Goal: Task Accomplishment & Management: Manage account settings

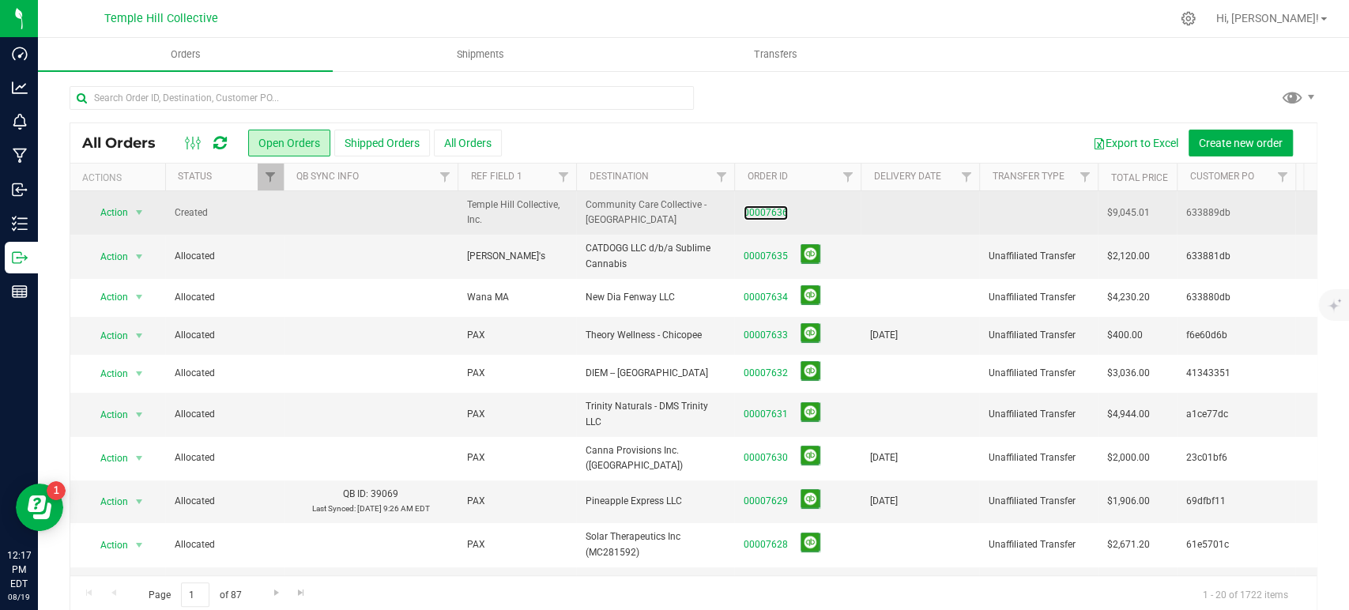
drag, startPoint x: 778, startPoint y: 213, endPoint x: 811, endPoint y: 216, distance: 33.3
click at [778, 213] on link "00007636" at bounding box center [766, 213] width 44 height 15
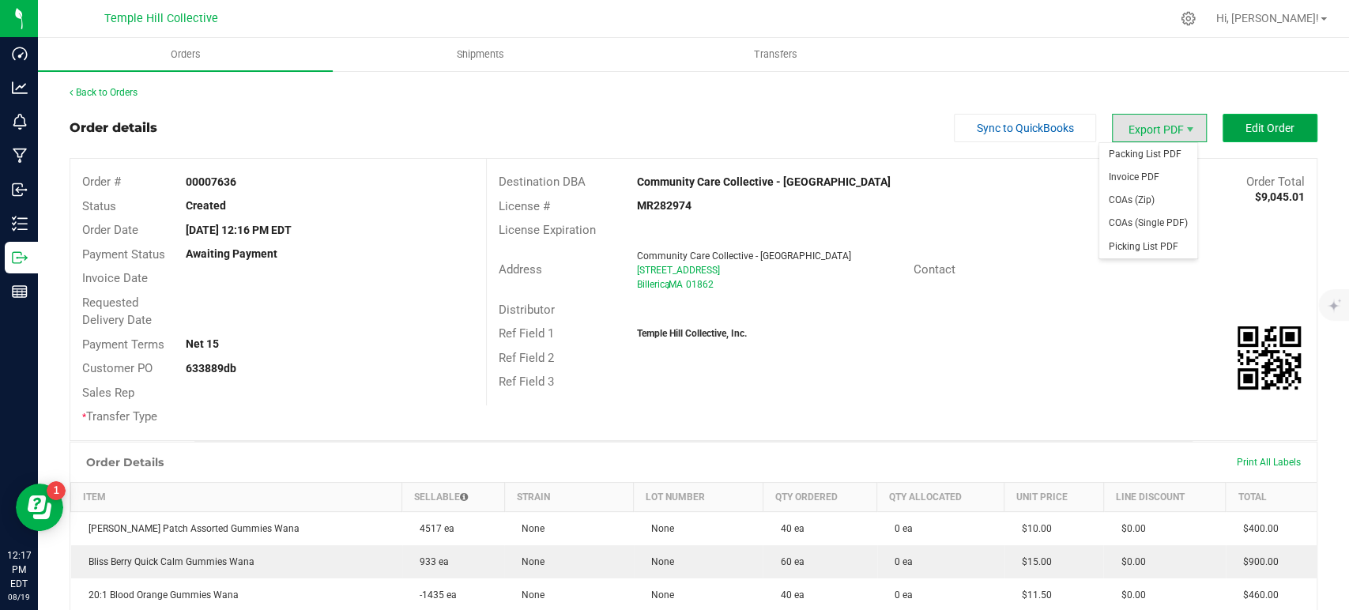
click at [1277, 126] on span "Edit Order" at bounding box center [1270, 128] width 49 height 13
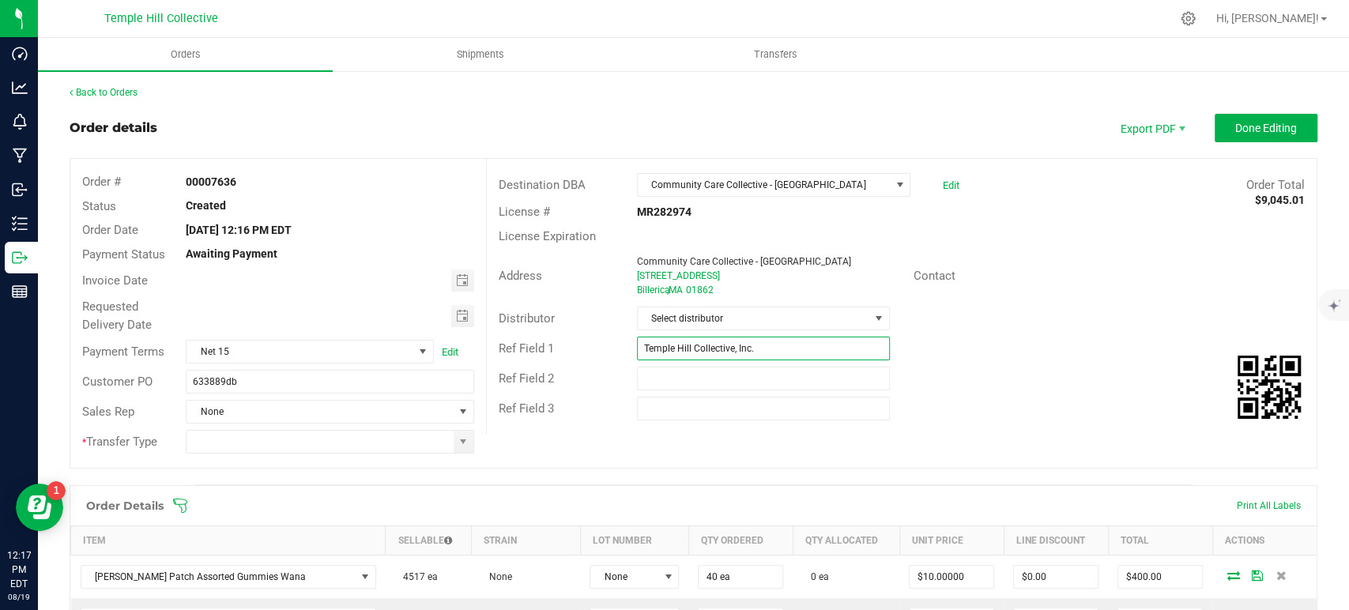
drag, startPoint x: 775, startPoint y: 341, endPoint x: 511, endPoint y: 353, distance: 264.3
click at [511, 353] on div "Ref Field 1 Temple Hill Collective, Inc." at bounding box center [902, 349] width 830 height 30
type input "WA"
click at [720, 321] on span "Select distributor" at bounding box center [754, 318] width 232 height 22
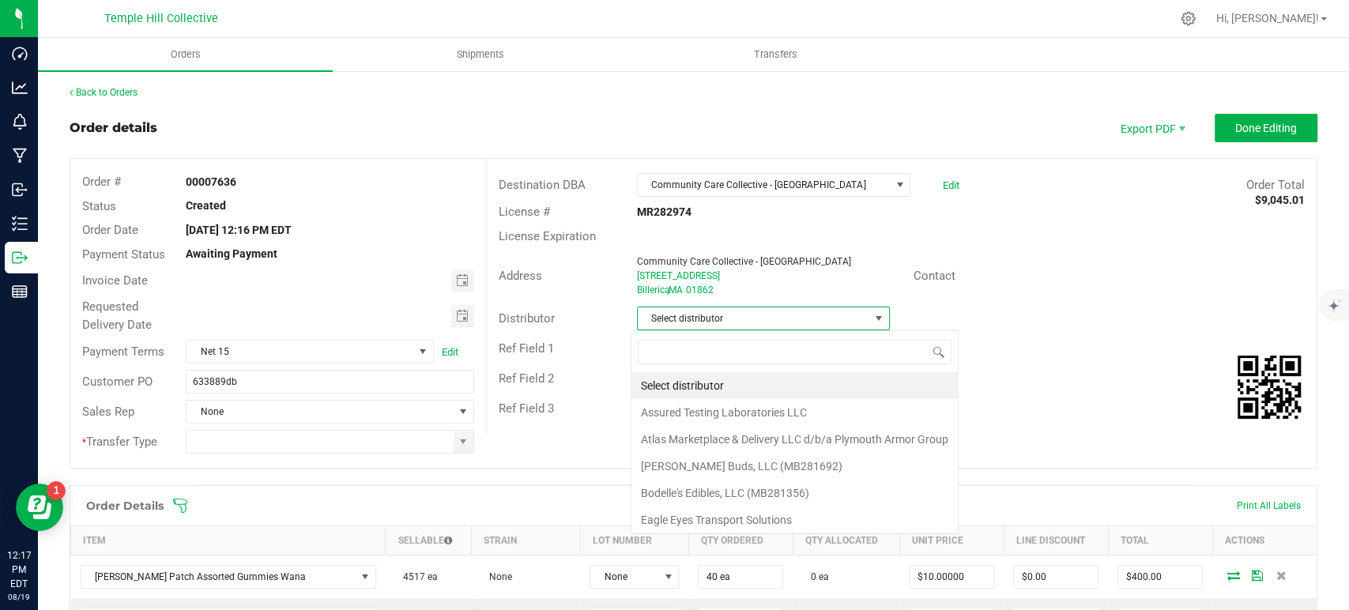
scroll to position [23, 250]
type input "MMM"
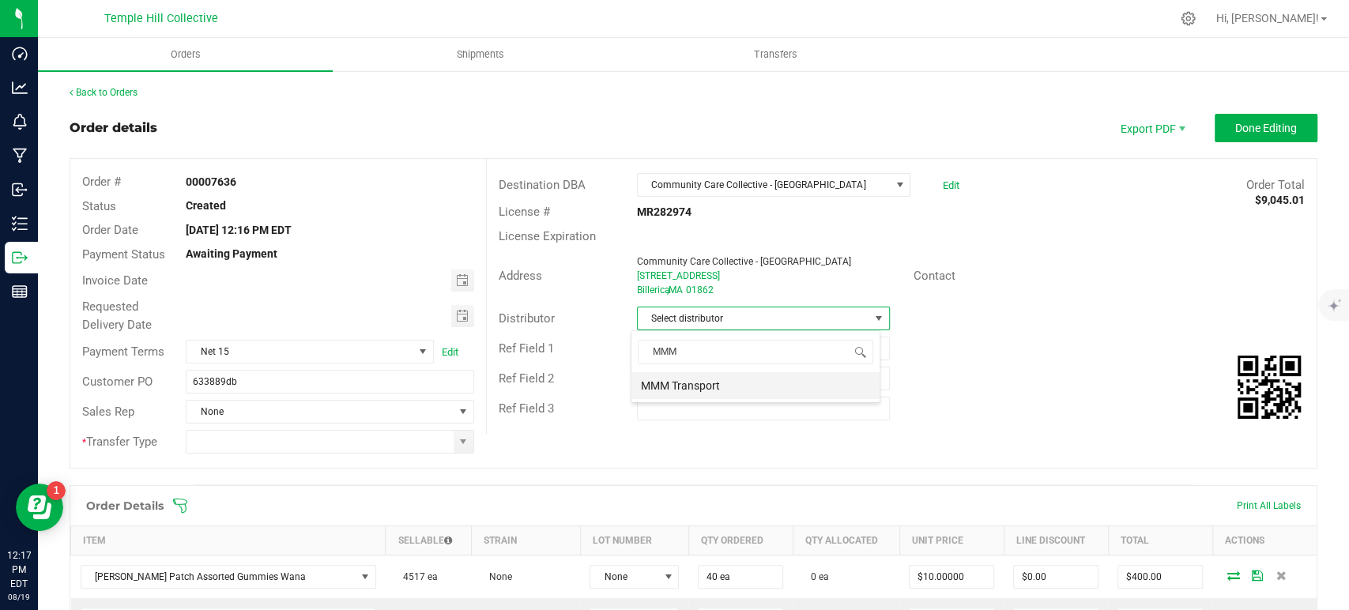
click at [711, 381] on li "MMM Transport" at bounding box center [756, 385] width 248 height 27
click at [458, 444] on span at bounding box center [463, 442] width 13 height 13
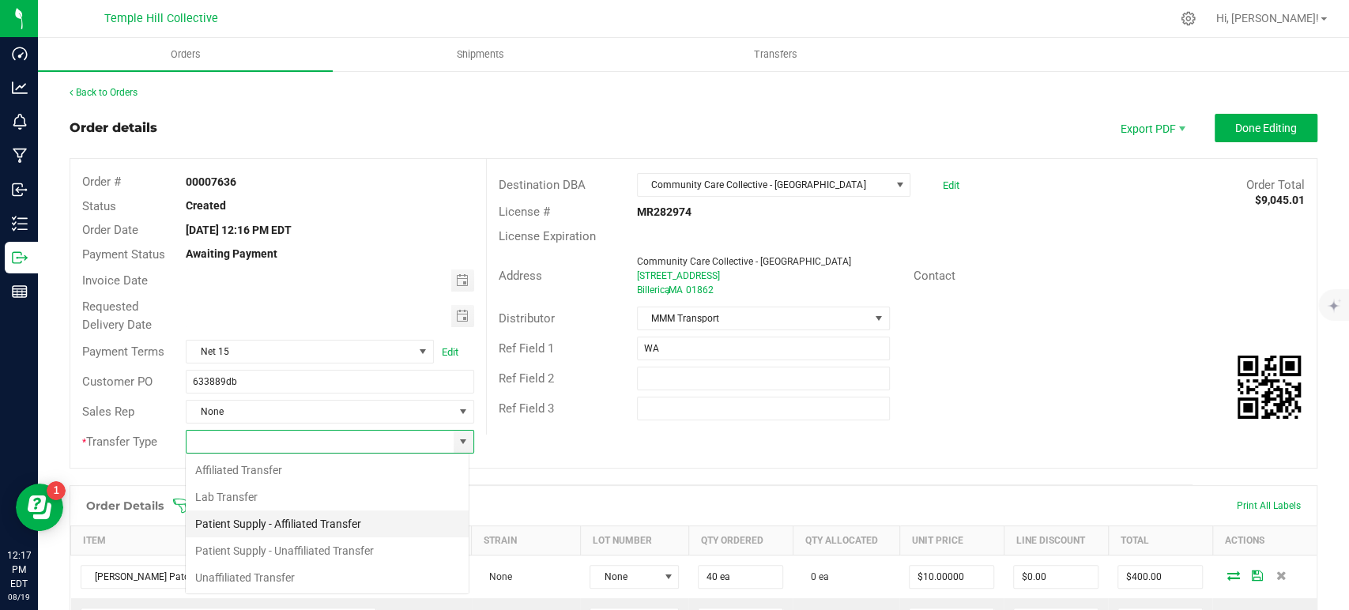
scroll to position [23, 285]
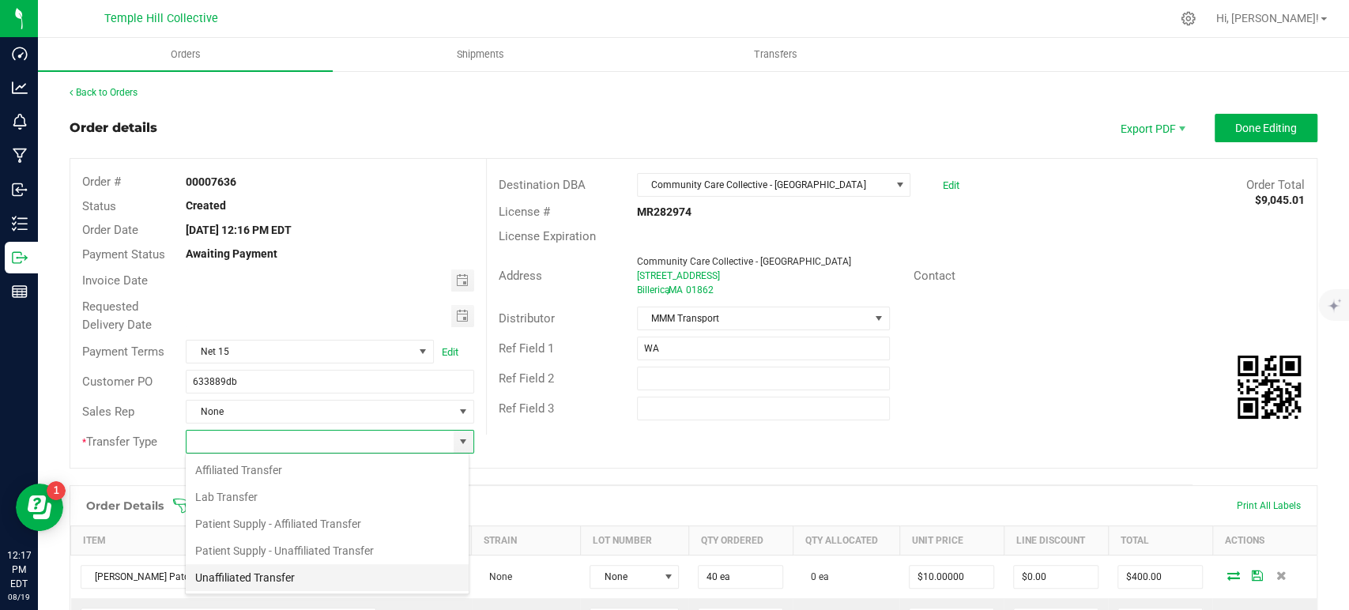
click at [291, 574] on li "Unaffiliated Transfer" at bounding box center [327, 577] width 283 height 27
type input "Unaffiliated Transfer"
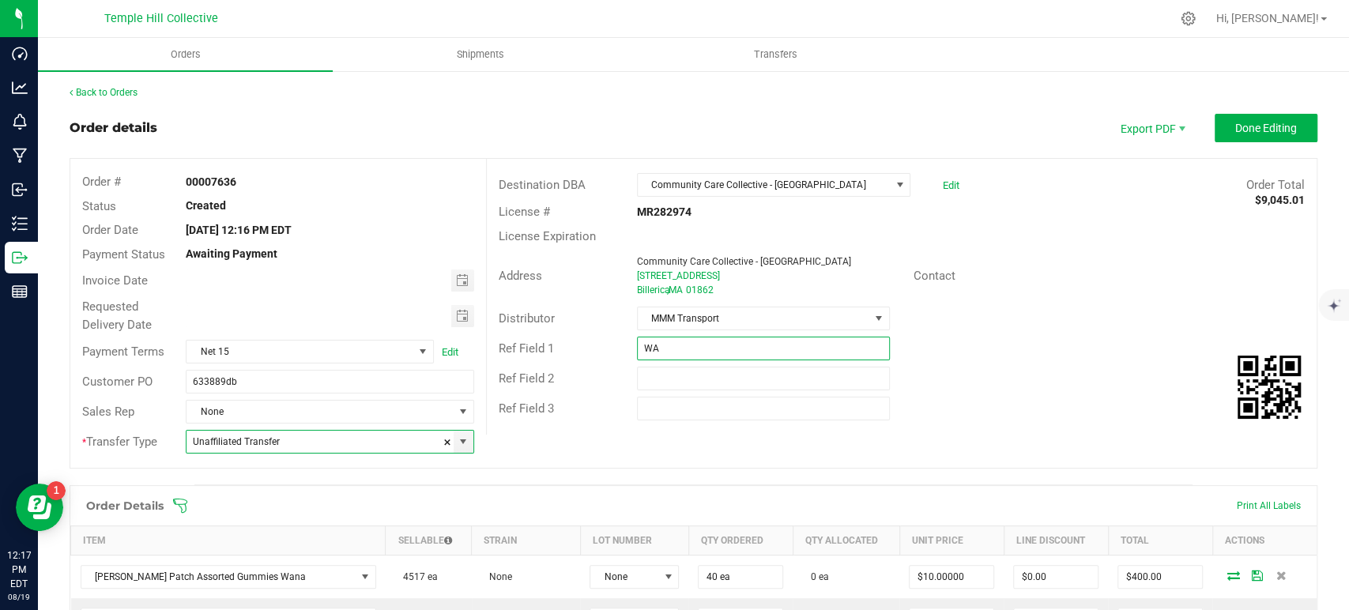
click at [698, 346] on input "WA" at bounding box center [763, 349] width 253 height 24
type input "Wana MA"
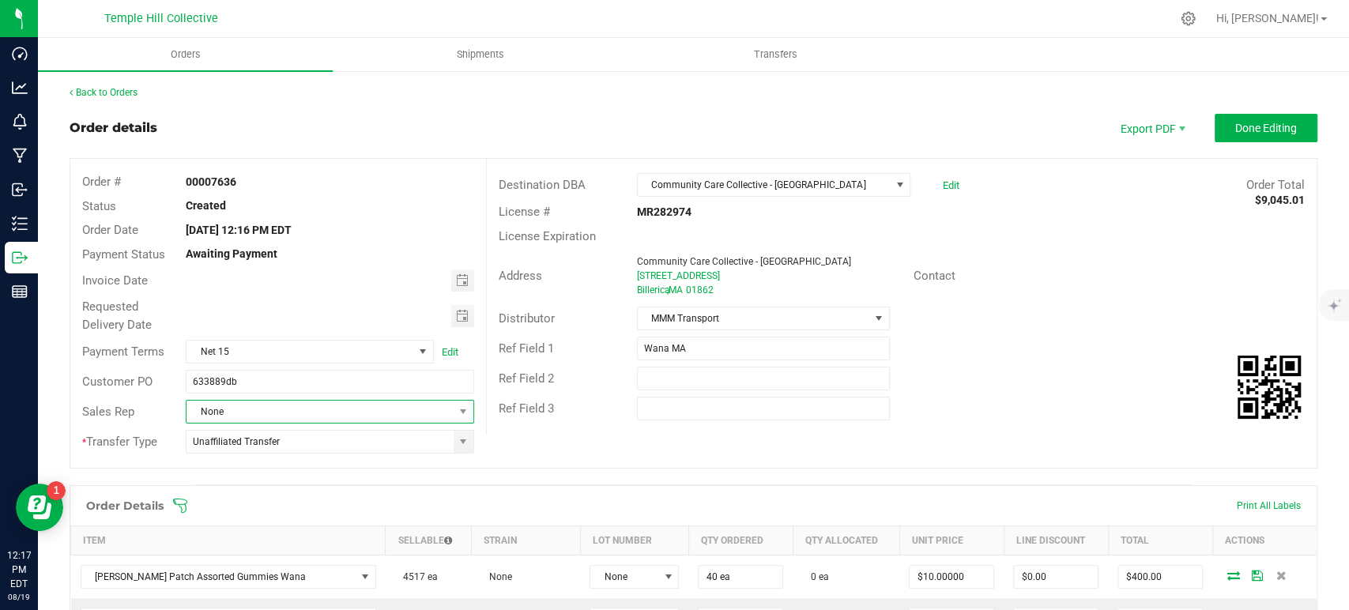
click at [312, 413] on span "None" at bounding box center [320, 412] width 266 height 22
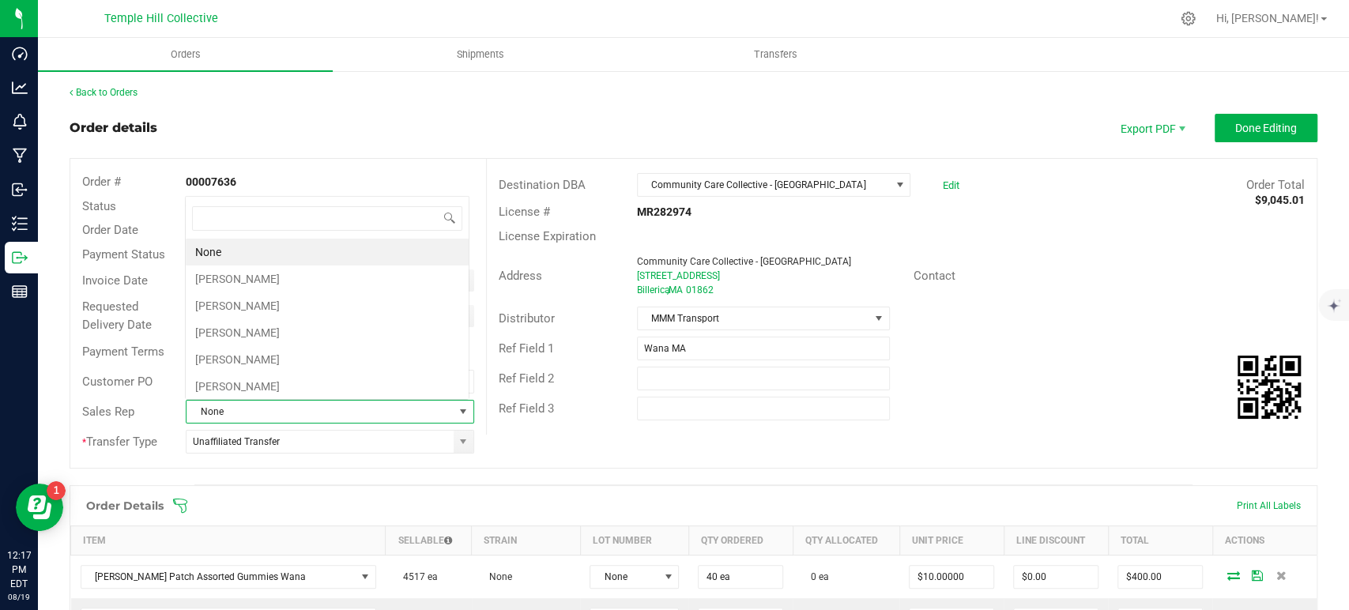
scroll to position [23, 281]
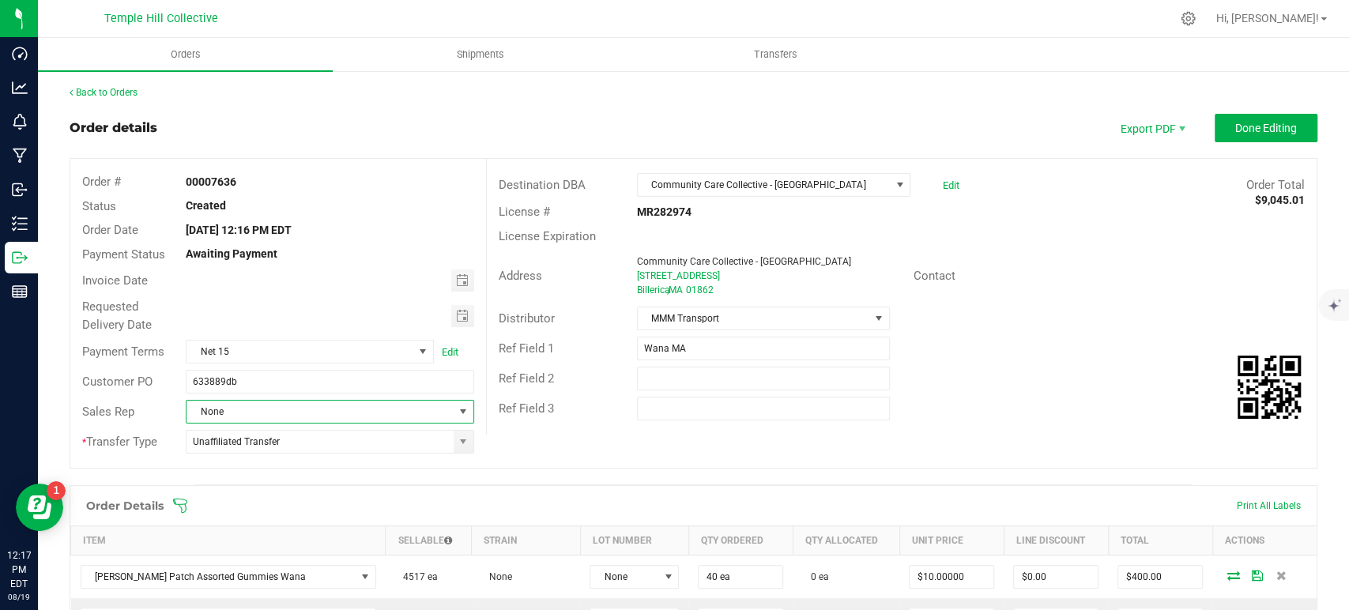
click at [336, 403] on span "None" at bounding box center [320, 412] width 266 height 22
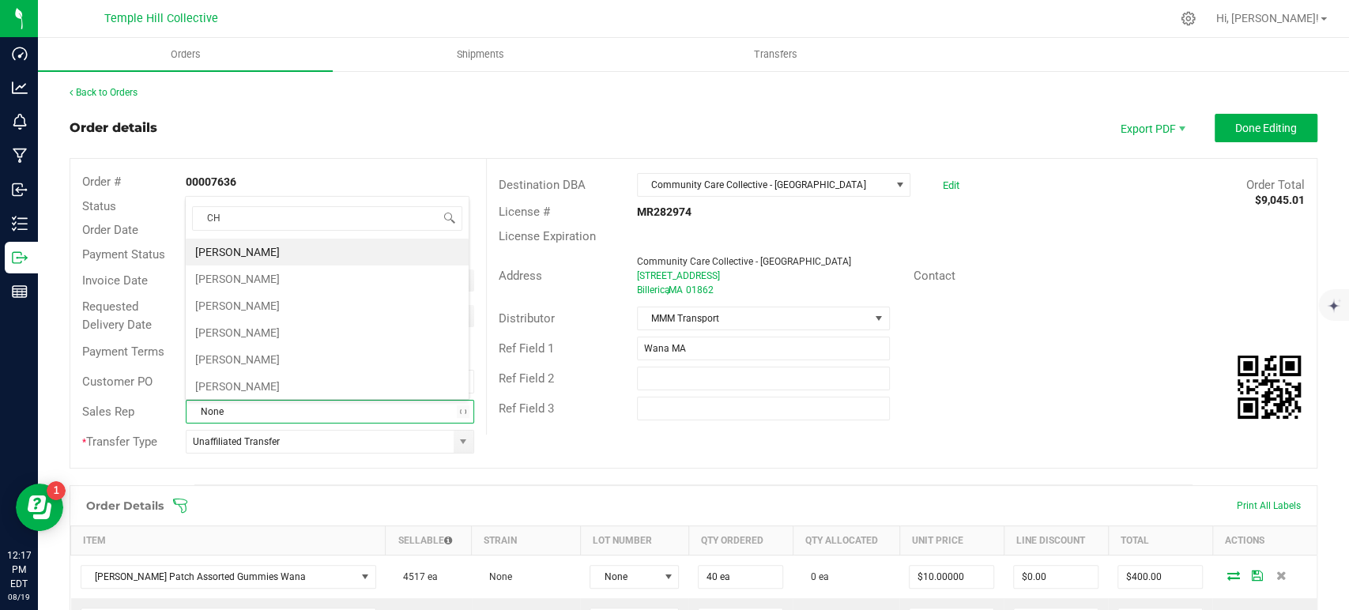
type input "CHR"
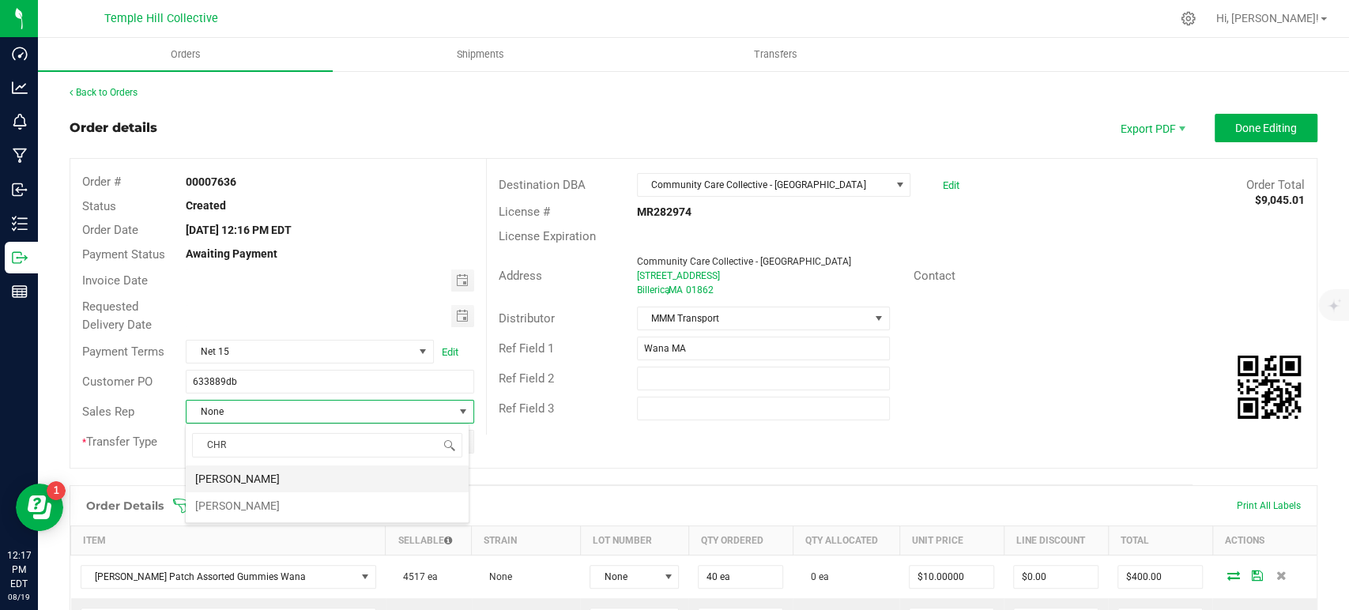
click at [299, 473] on li "[PERSON_NAME]" at bounding box center [327, 479] width 283 height 27
drag, startPoint x: 1248, startPoint y: 130, endPoint x: 1189, endPoint y: 143, distance: 60.8
click at [1247, 130] on span "Done Editing" at bounding box center [1267, 128] width 62 height 13
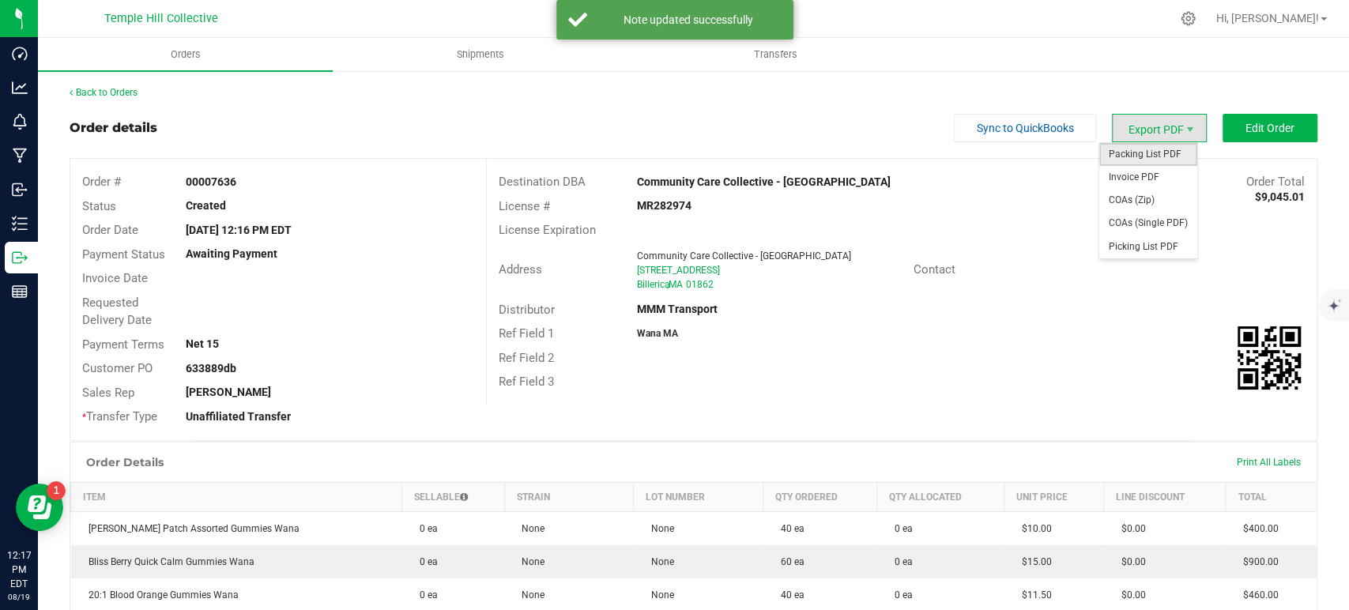
click at [1132, 148] on span "Packing List PDF" at bounding box center [1149, 154] width 98 height 23
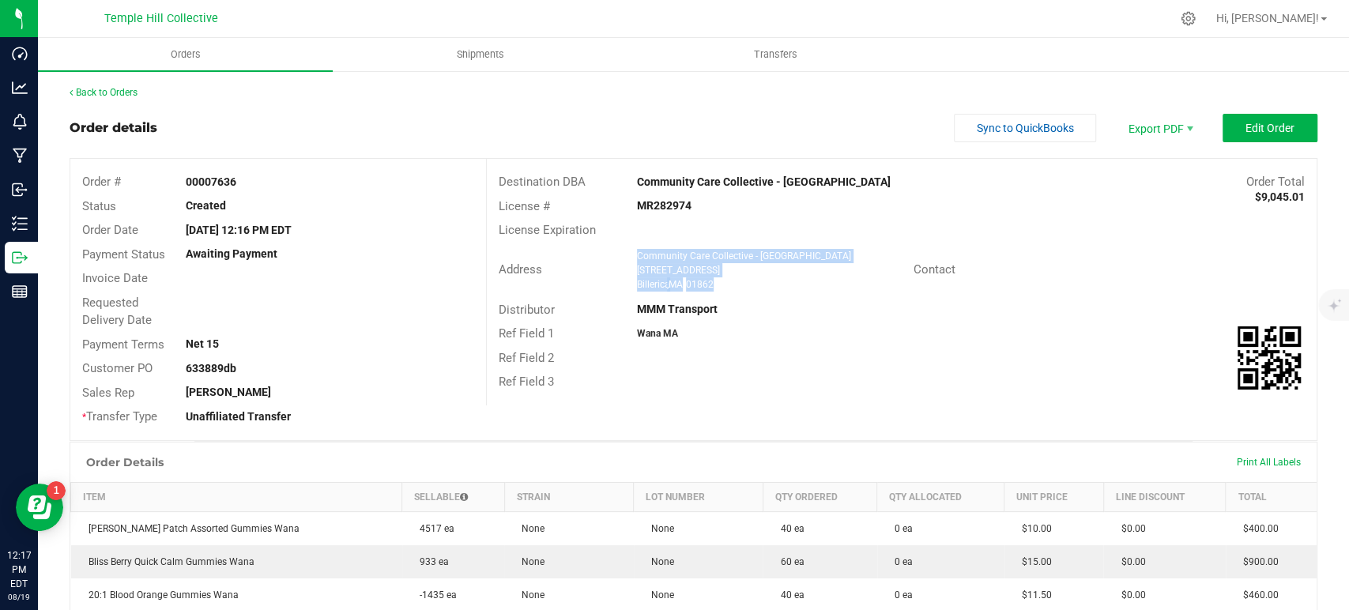
drag, startPoint x: 722, startPoint y: 283, endPoint x: 632, endPoint y: 255, distance: 94.3
click at [637, 255] on ngx-name-and-address "Community Care Collective - Billerica 4 Republic Road Billerica , MA 01862" at bounding box center [769, 270] width 265 height 43
copy ngx-name-and-address "Community Care Collective - Billerica 4 Republic Road Billerica , MA 01862"
click at [653, 205] on strong "MR282974" at bounding box center [664, 205] width 55 height 13
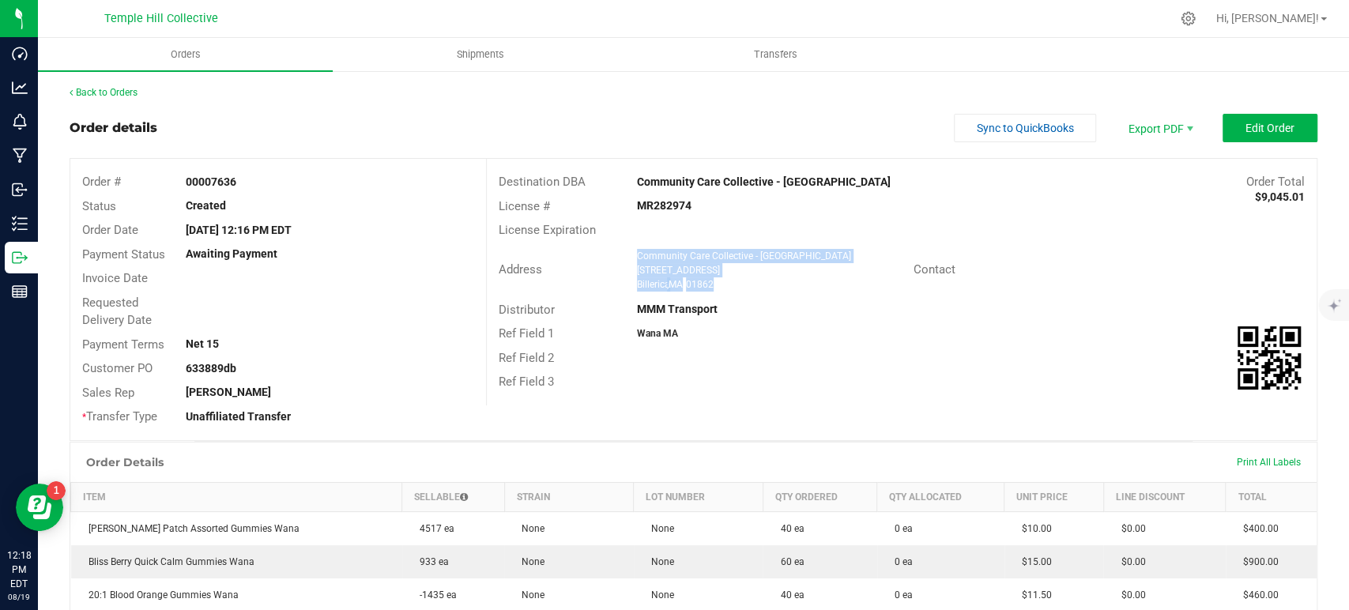
copy strong "MR282974"
click at [112, 98] on link "Back to Orders" at bounding box center [104, 92] width 68 height 11
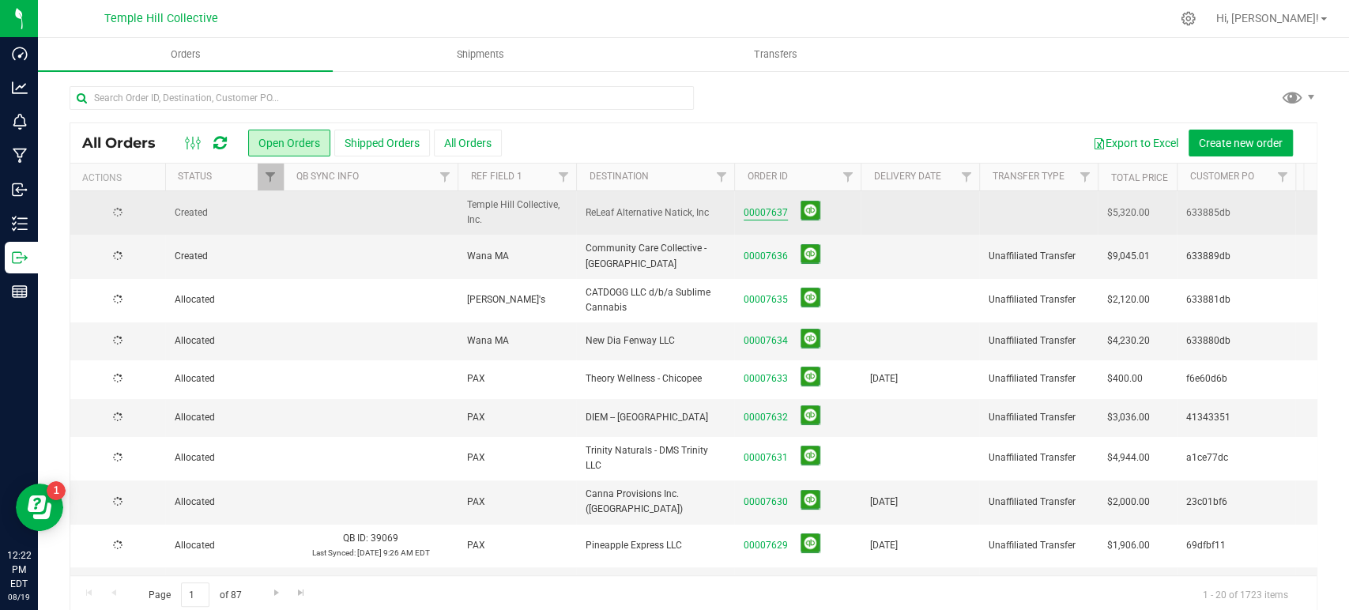
click at [772, 215] on link "00007637" at bounding box center [766, 213] width 44 height 15
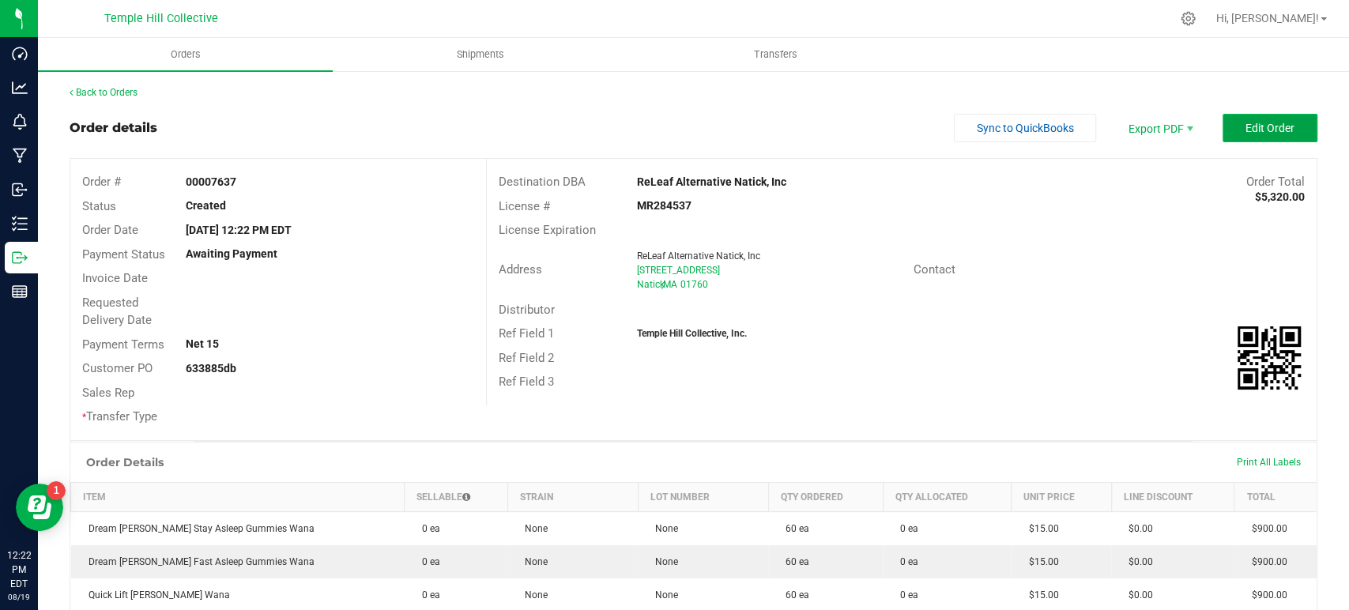
click at [1246, 126] on span "Edit Order" at bounding box center [1270, 128] width 49 height 13
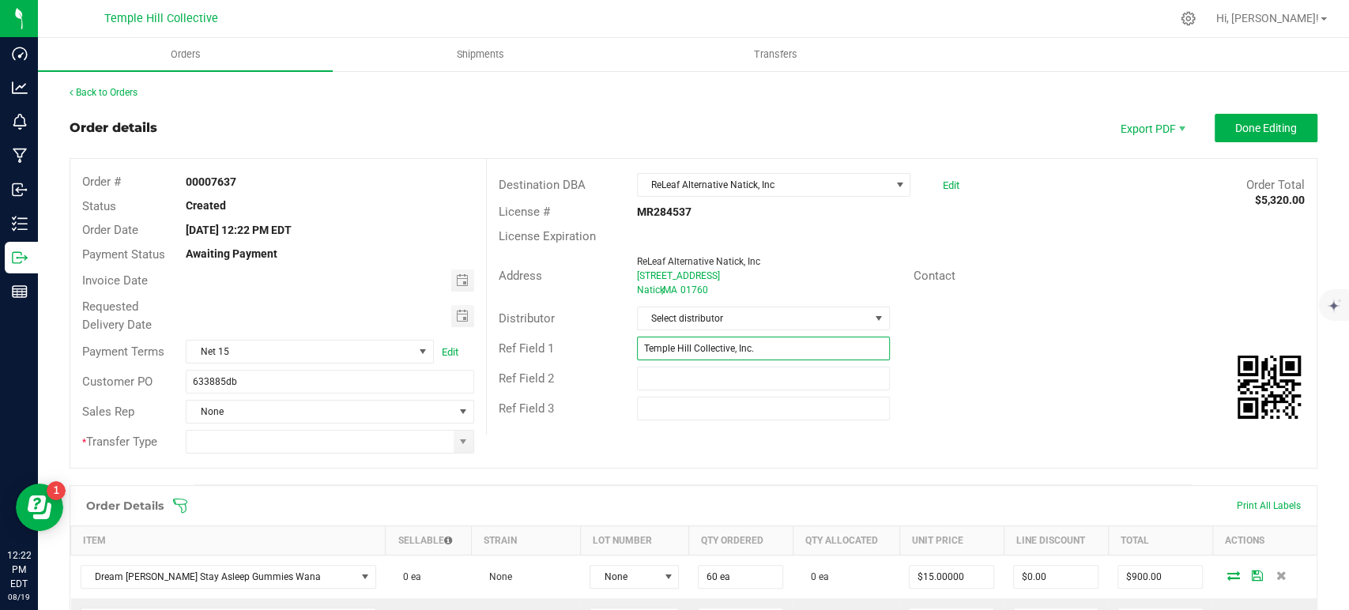
drag, startPoint x: 772, startPoint y: 348, endPoint x: 639, endPoint y: 348, distance: 132.8
click at [639, 348] on input "Temple Hill Collective, Inc." at bounding box center [763, 349] width 253 height 24
type input "Wana MA"
click at [739, 308] on span "Select distributor" at bounding box center [754, 318] width 232 height 22
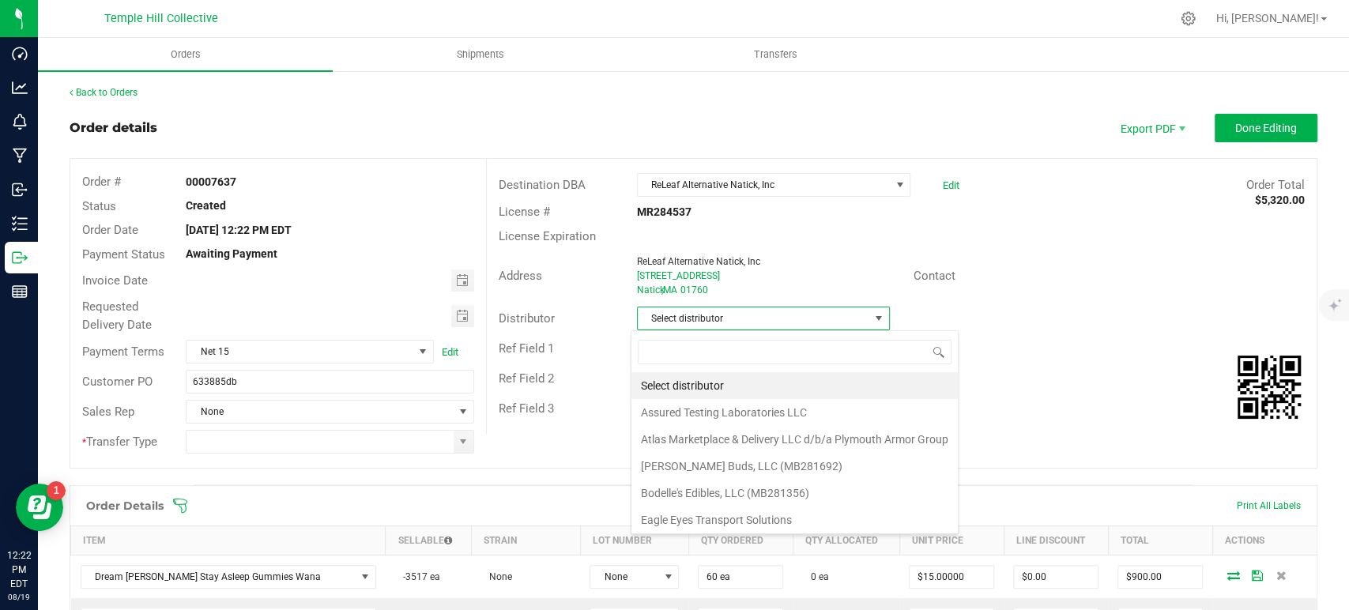
scroll to position [23, 250]
type input "mmm"
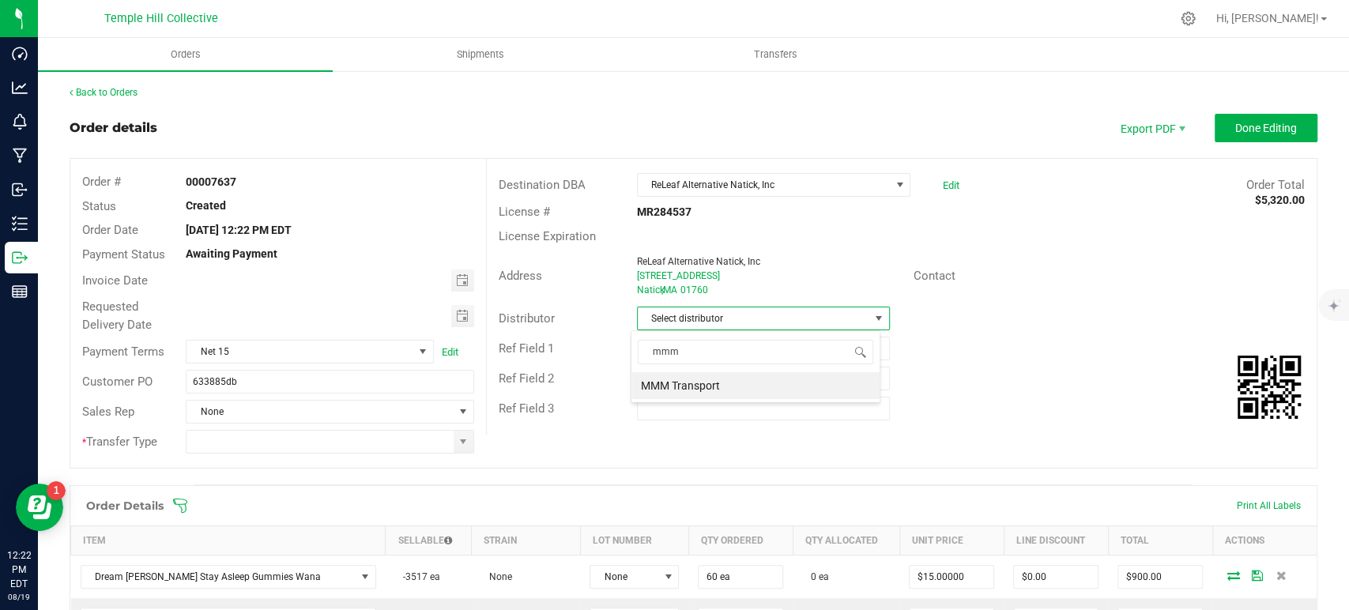
click at [714, 385] on li "MMM Transport" at bounding box center [756, 385] width 248 height 27
click at [457, 437] on span at bounding box center [463, 442] width 13 height 13
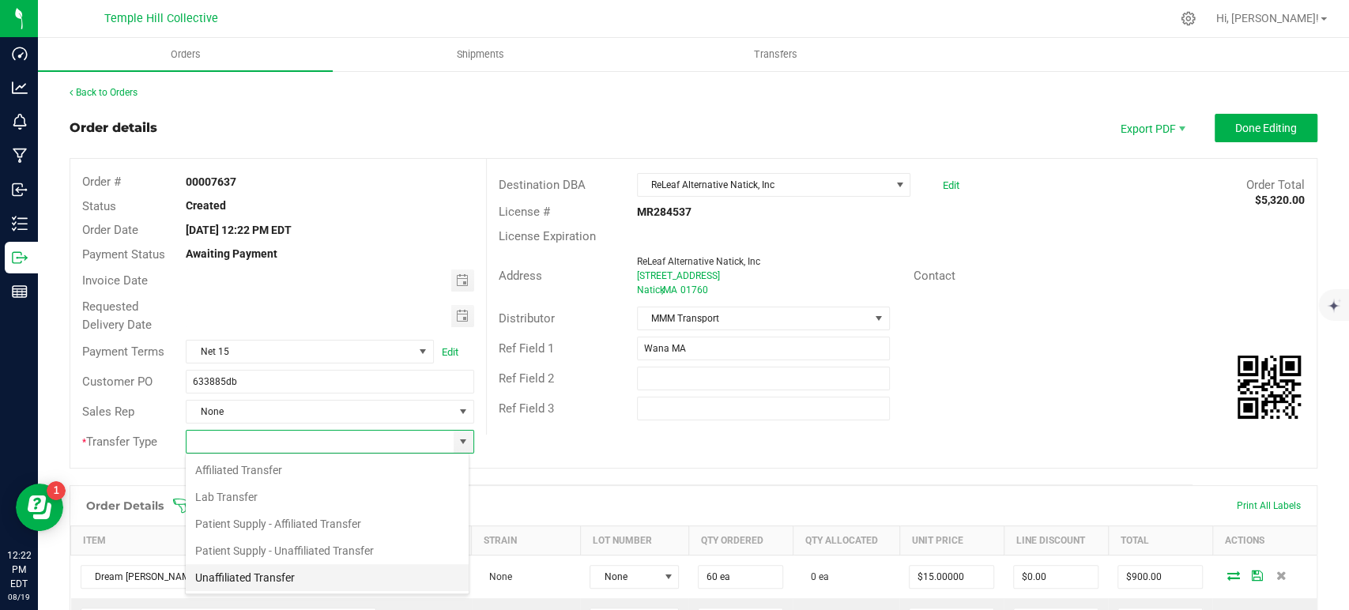
scroll to position [23, 285]
click at [269, 578] on li "Unaffiliated Transfer" at bounding box center [327, 577] width 283 height 27
type input "Unaffiliated Transfer"
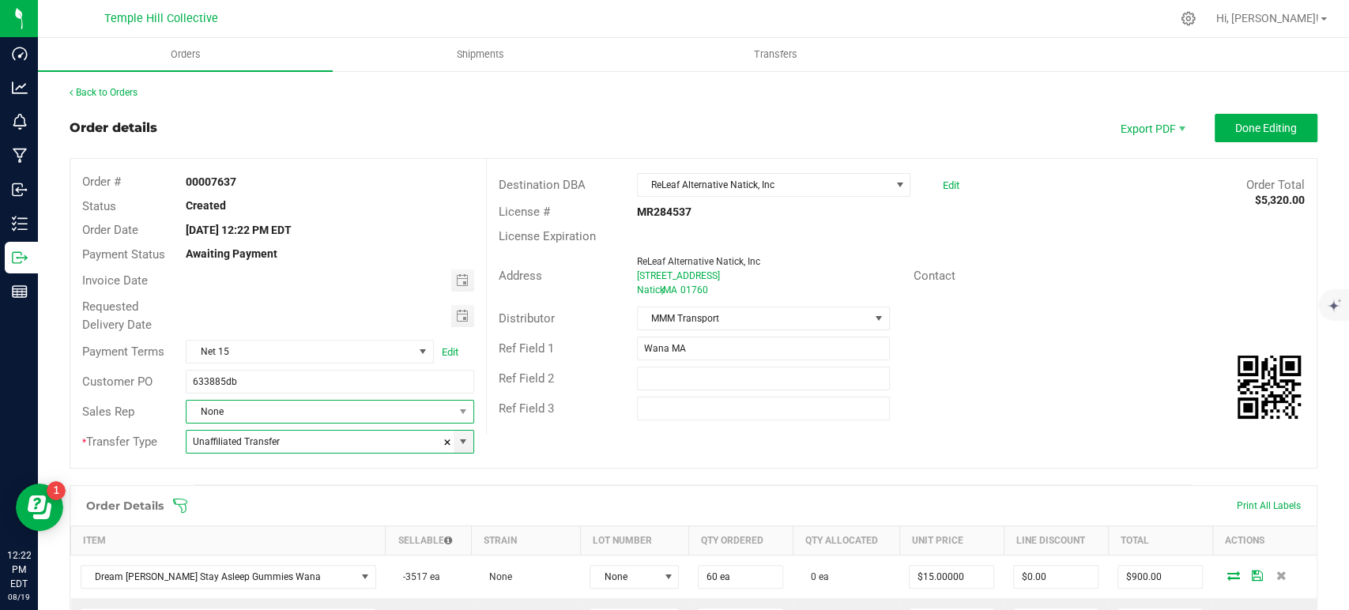
click at [321, 418] on span "None" at bounding box center [320, 412] width 266 height 22
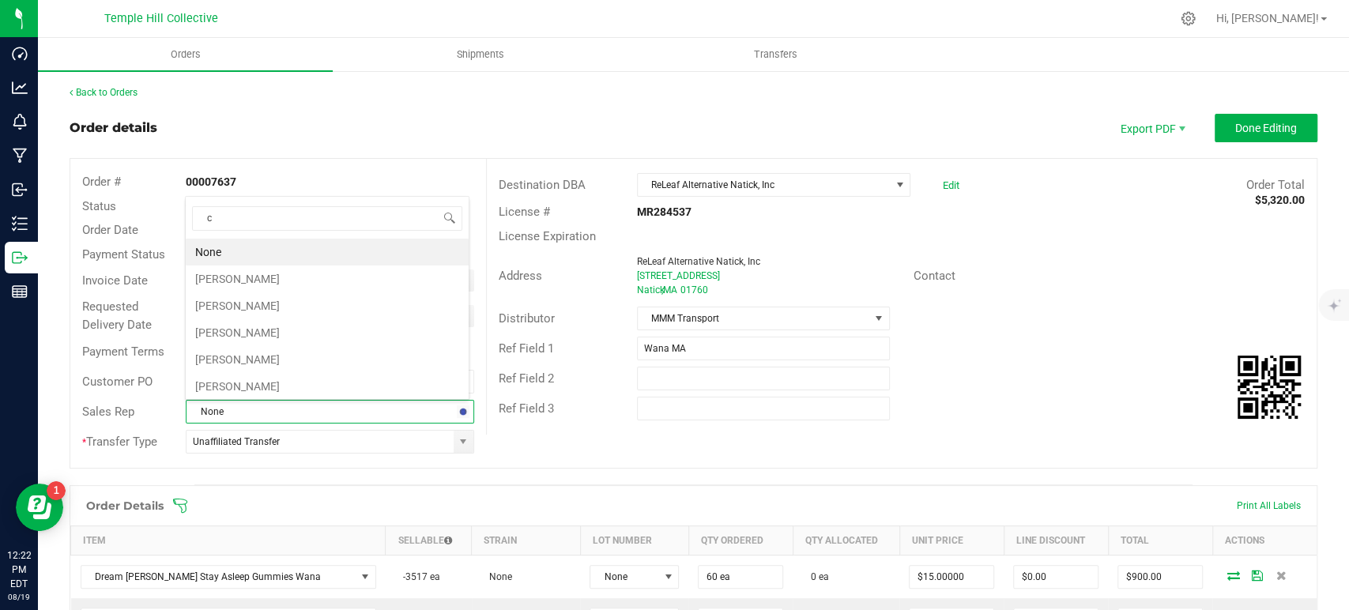
scroll to position [23, 281]
type input "chr"
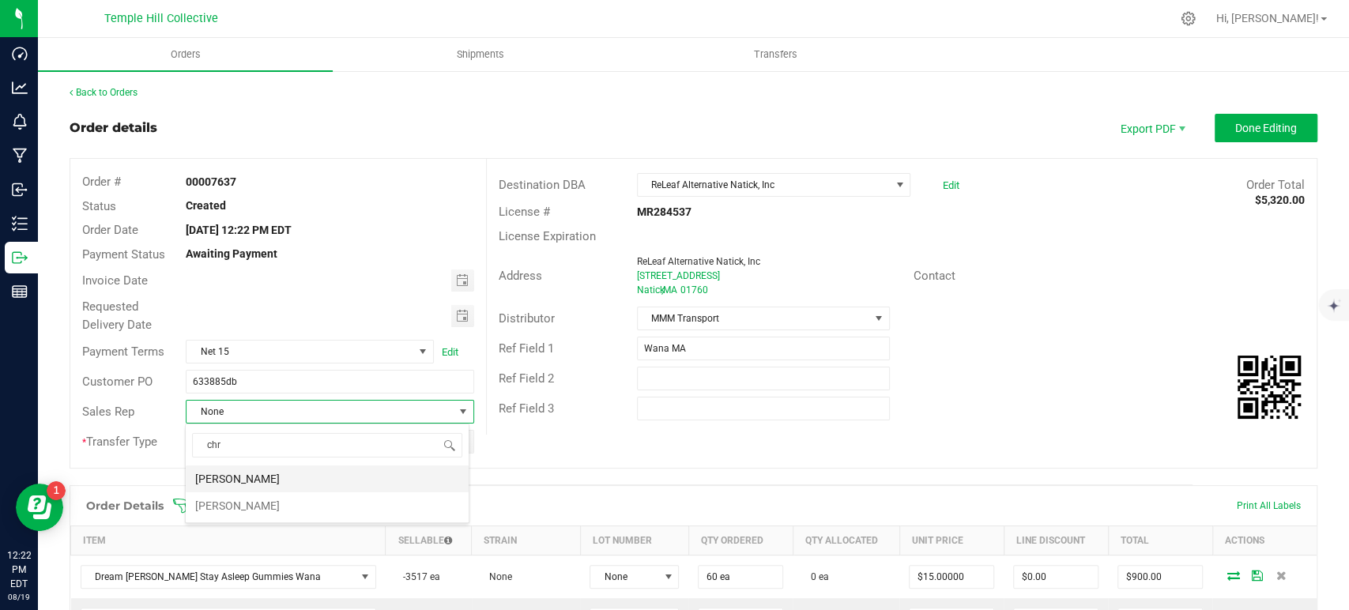
click at [297, 481] on li "[PERSON_NAME]" at bounding box center [327, 479] width 283 height 27
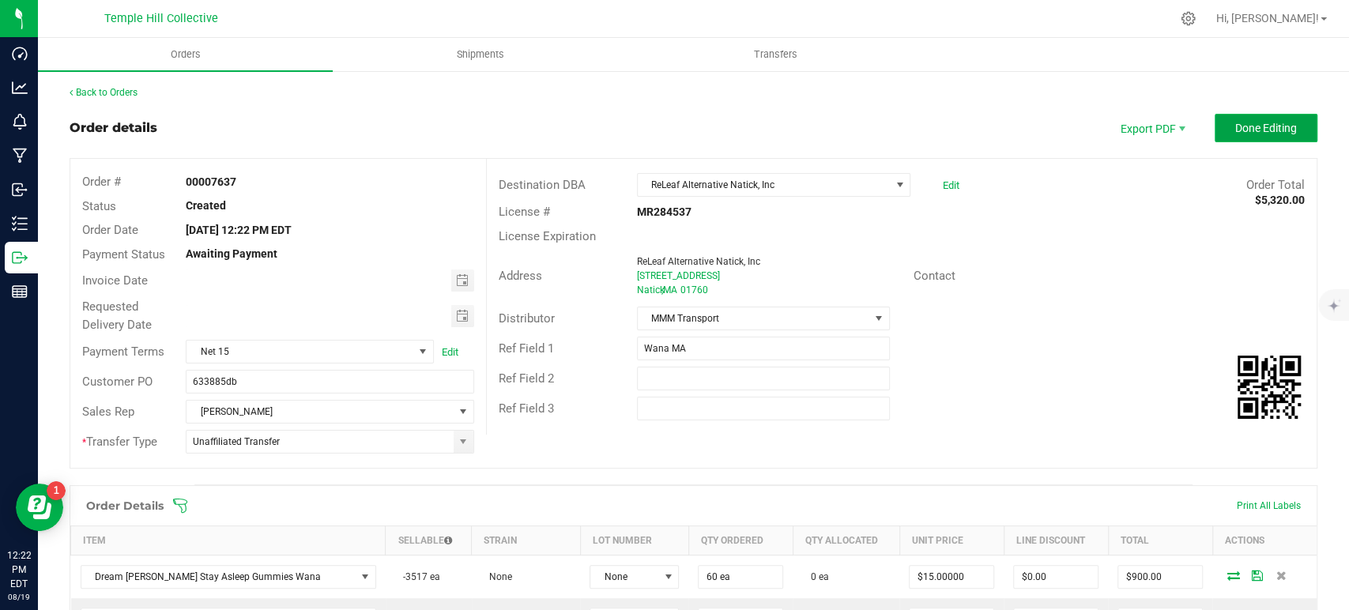
click at [1252, 122] on span "Done Editing" at bounding box center [1267, 128] width 62 height 13
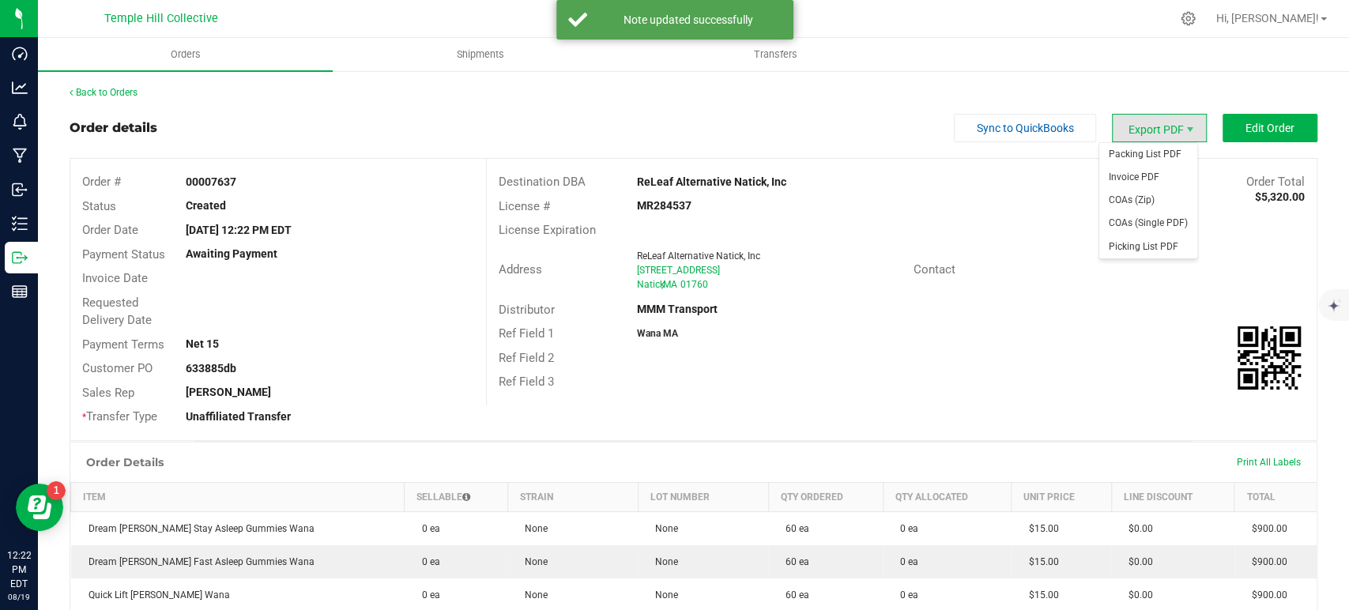
click at [1145, 127] on span "Export PDF" at bounding box center [1159, 128] width 95 height 28
click at [1147, 152] on span "Packing List PDF" at bounding box center [1149, 154] width 98 height 23
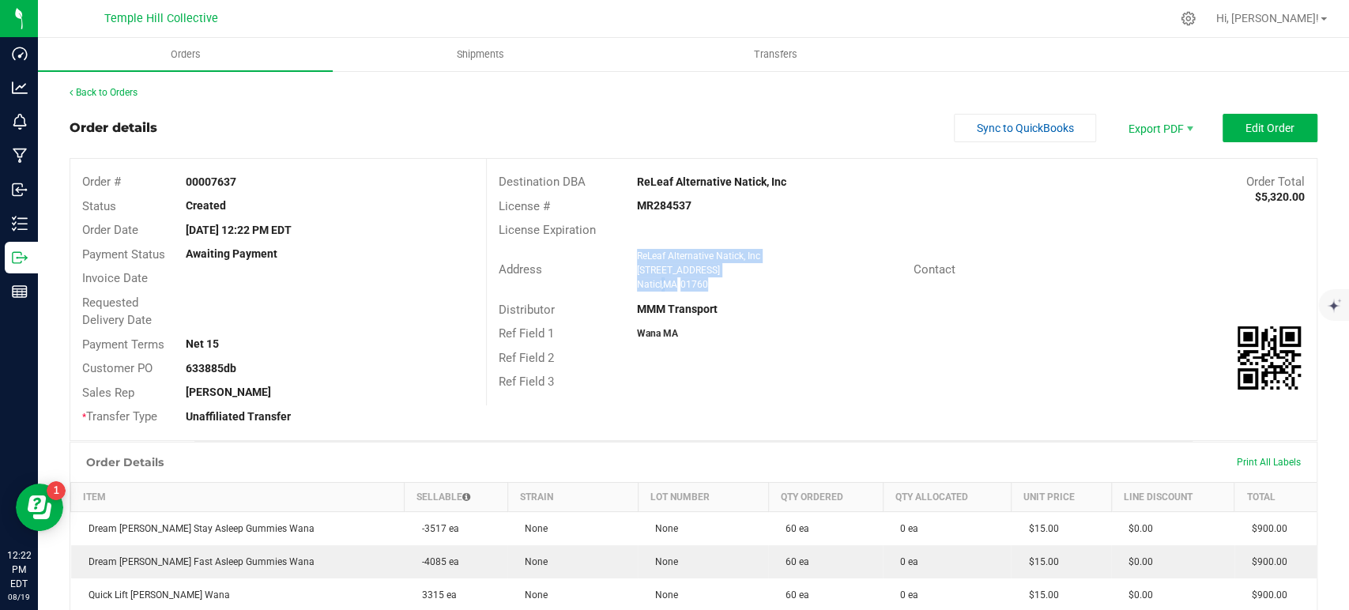
drag, startPoint x: 727, startPoint y: 284, endPoint x: 628, endPoint y: 255, distance: 103.8
click at [629, 255] on div "ReLeaf Alternative Natick, Inc 291 Worcester Street Natick , MA 01760" at bounding box center [771, 270] width 285 height 43
copy ngx-name-and-address "ReLeaf Alternative Natick, Inc 291 Worcester Street Natick , MA 01760"
click at [661, 206] on strong "MR284537" at bounding box center [664, 205] width 55 height 13
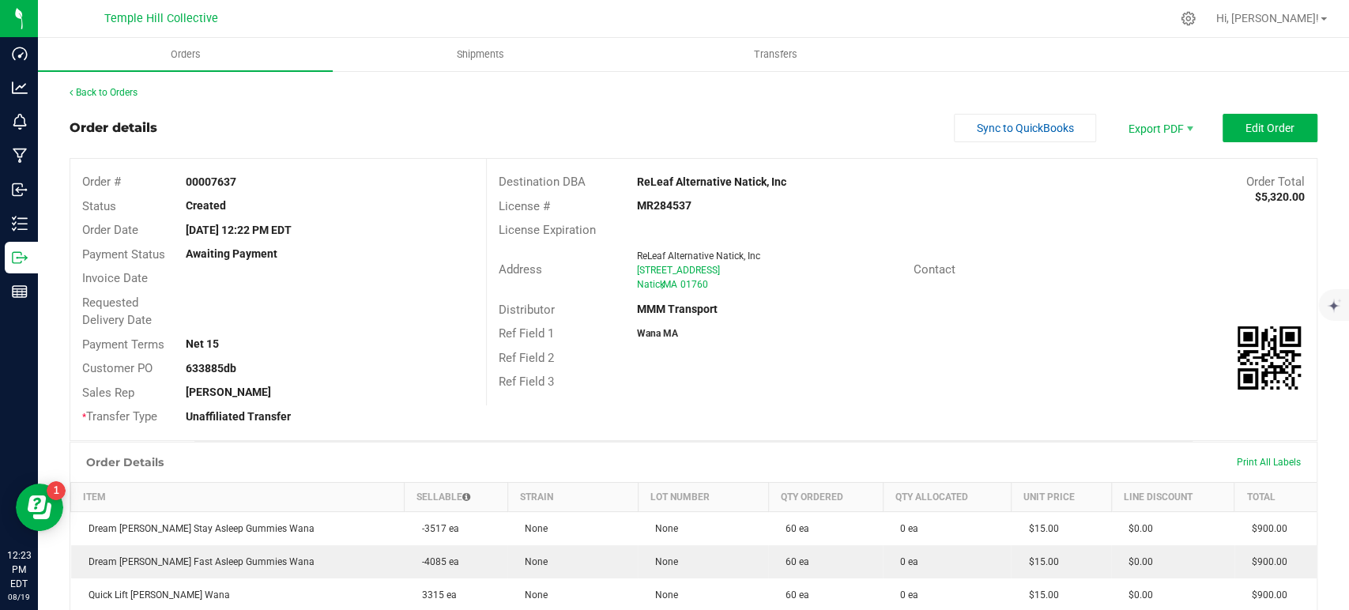
copy strong "MR284537"
click at [127, 93] on link "Back to Orders" at bounding box center [104, 92] width 68 height 11
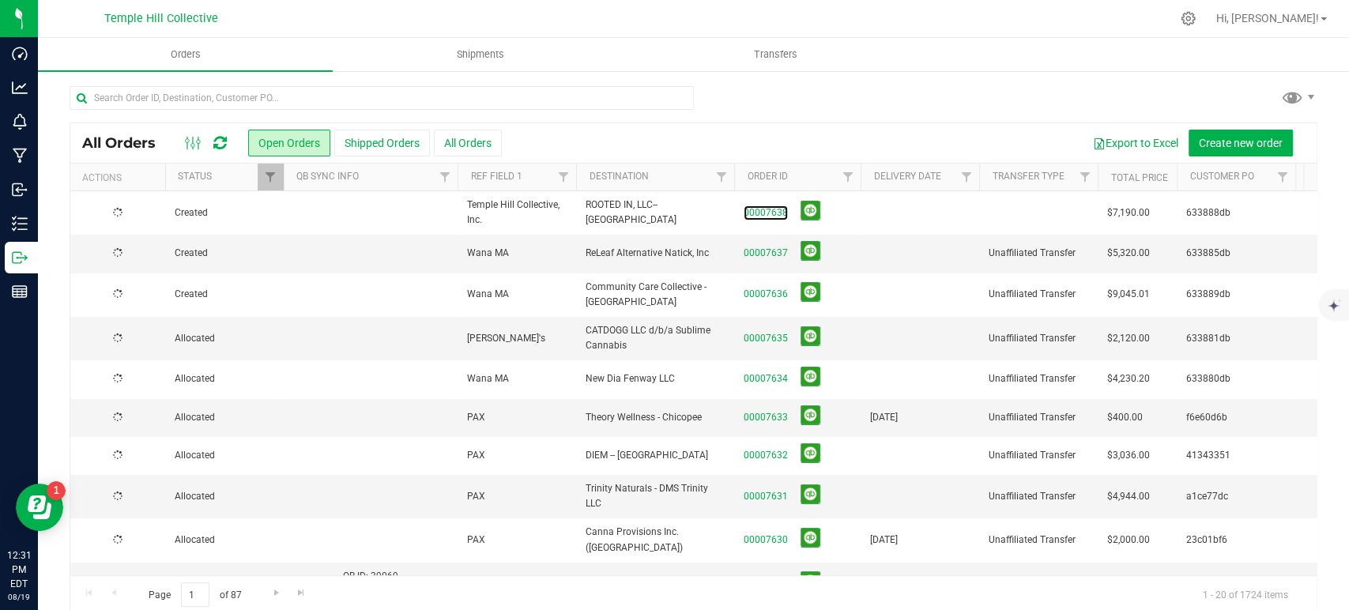
click at [761, 213] on link "00007638" at bounding box center [766, 213] width 44 height 15
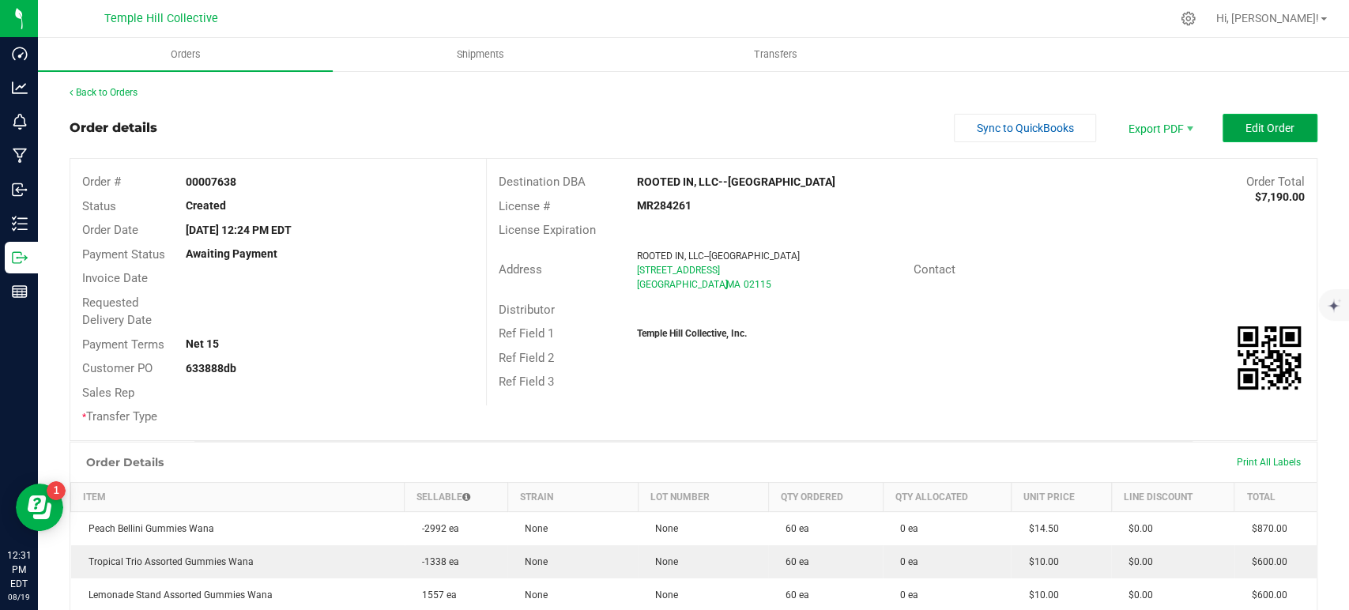
click at [1251, 123] on span "Edit Order" at bounding box center [1270, 128] width 49 height 13
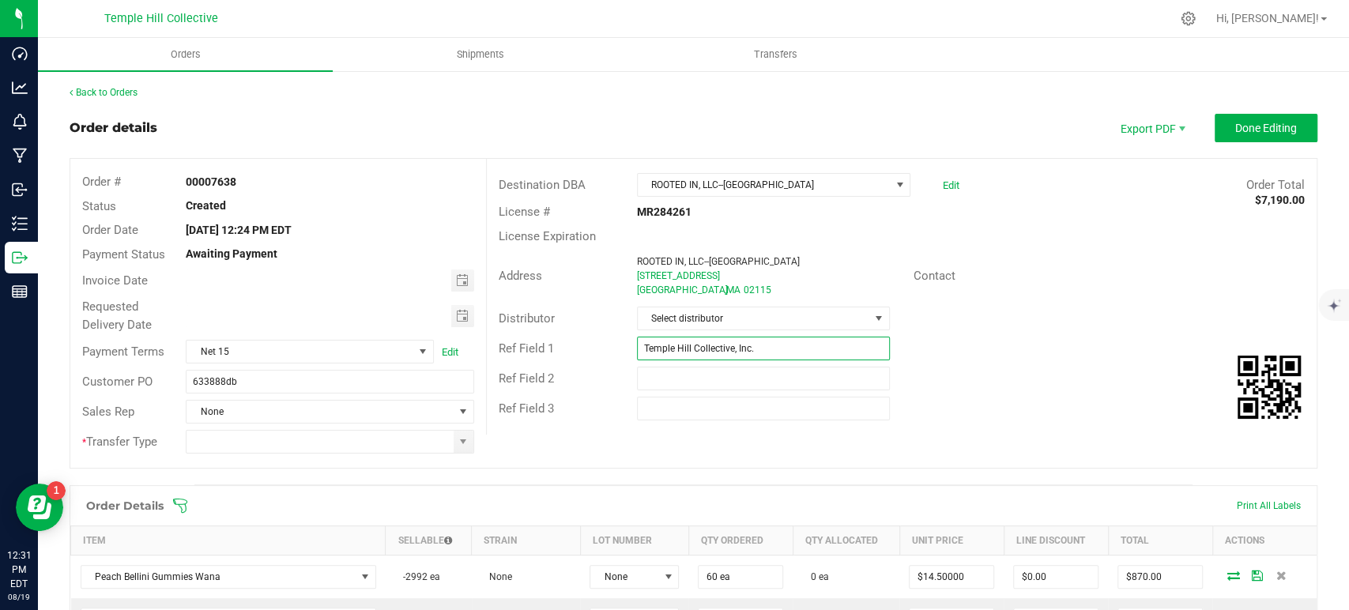
drag, startPoint x: 782, startPoint y: 349, endPoint x: 621, endPoint y: 346, distance: 160.5
click at [625, 346] on div "Temple Hill Collective, Inc." at bounding box center [763, 349] width 277 height 24
type input "wa"
click at [727, 325] on span "Select distributor" at bounding box center [754, 318] width 232 height 22
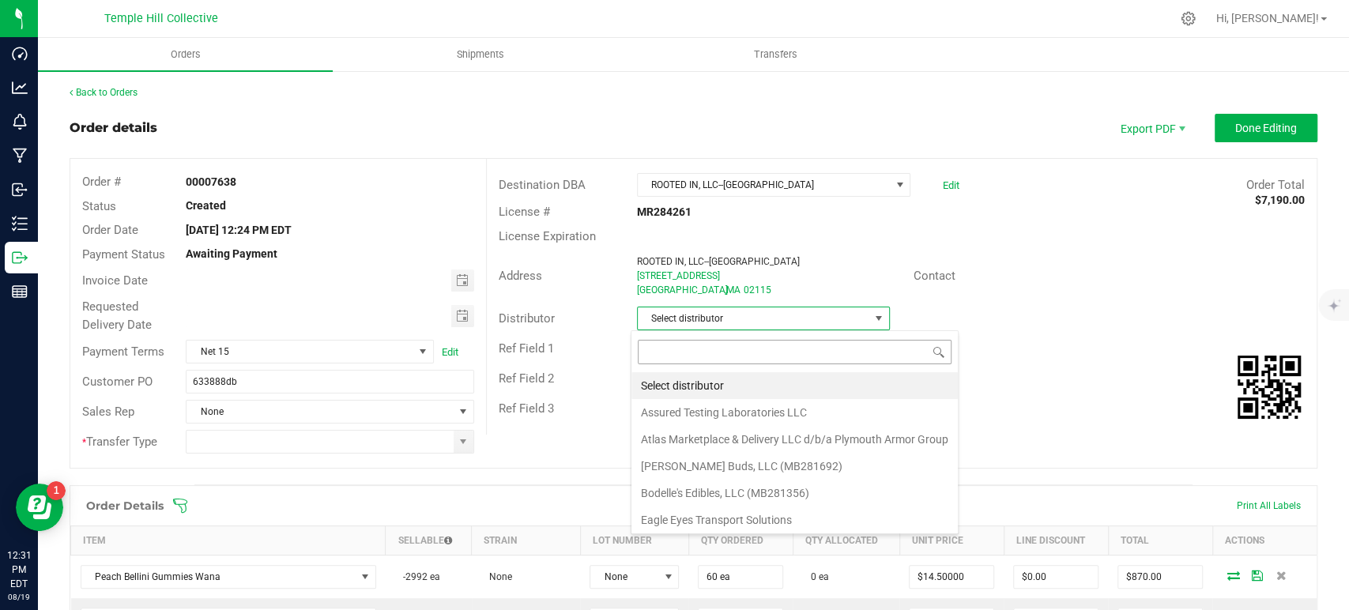
scroll to position [23, 250]
type input "mmm"
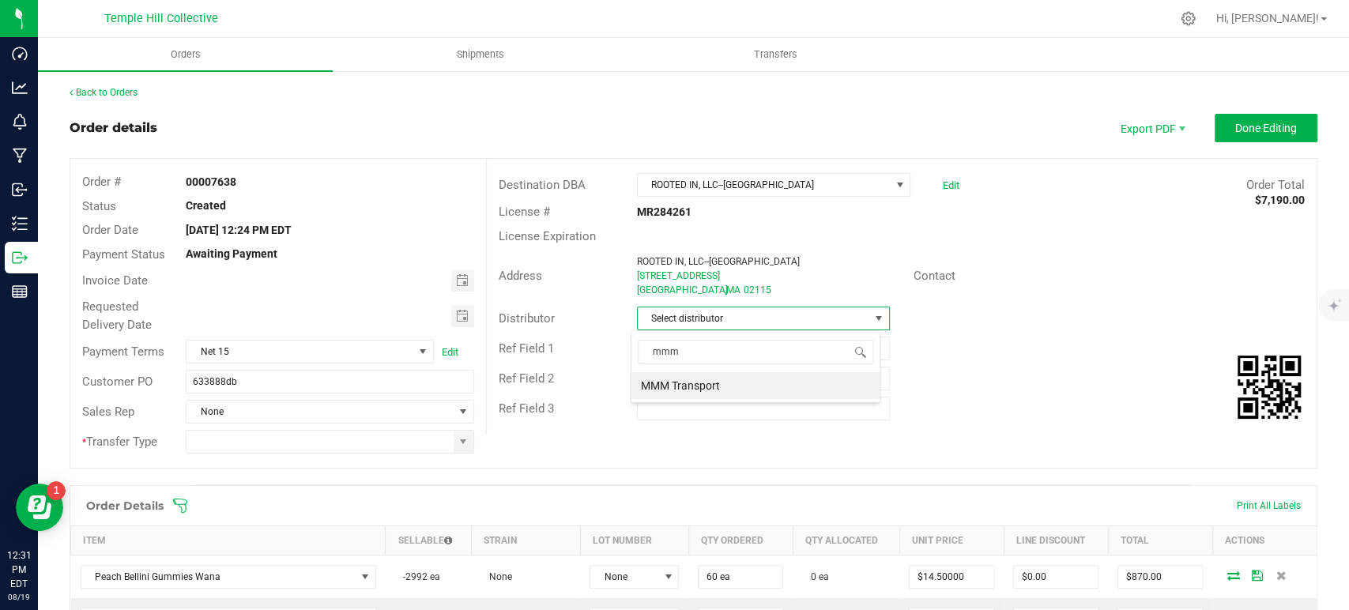
click at [716, 386] on li "MMM Transport" at bounding box center [756, 385] width 248 height 27
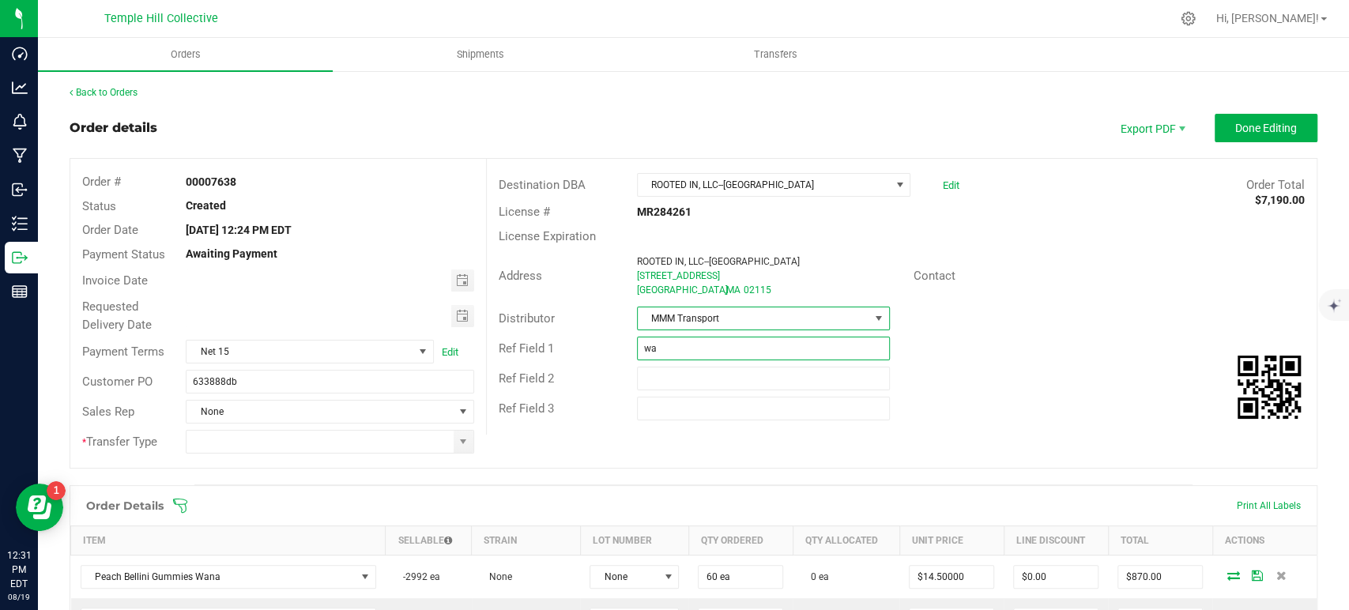
click at [732, 351] on input "wa" at bounding box center [763, 349] width 253 height 24
type input "Wana MA"
click at [464, 444] on span at bounding box center [463, 442] width 13 height 13
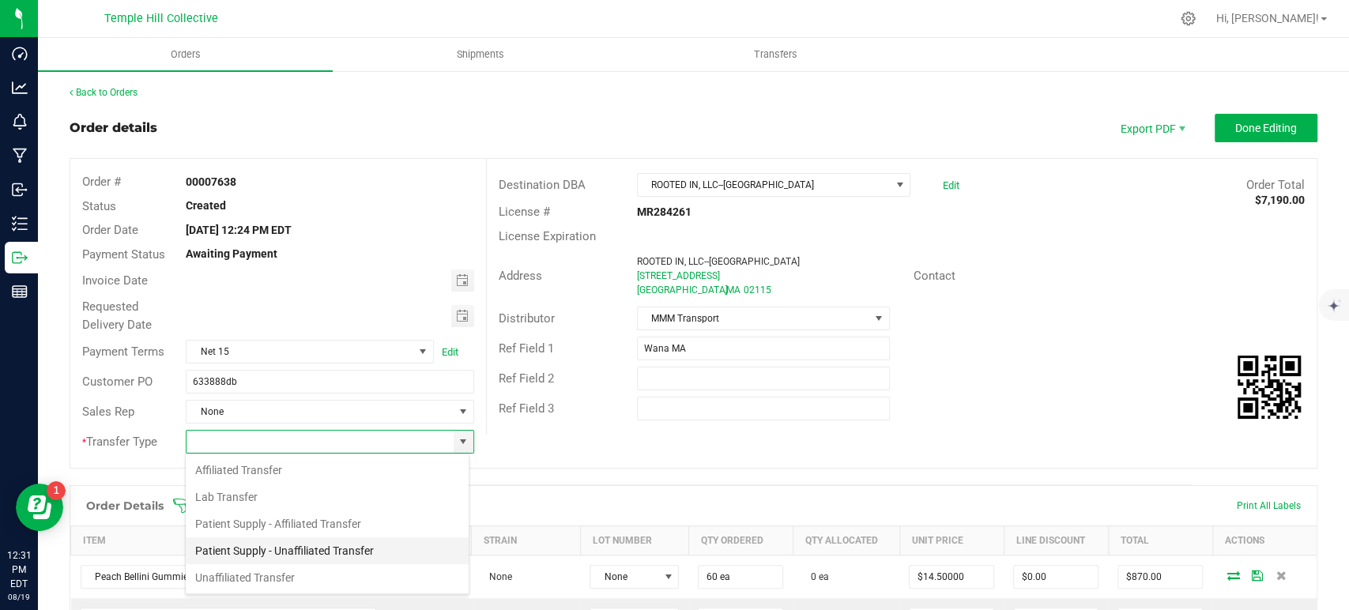
scroll to position [23, 285]
click at [285, 577] on li "Unaffiliated Transfer" at bounding box center [327, 577] width 283 height 27
type input "Unaffiliated Transfer"
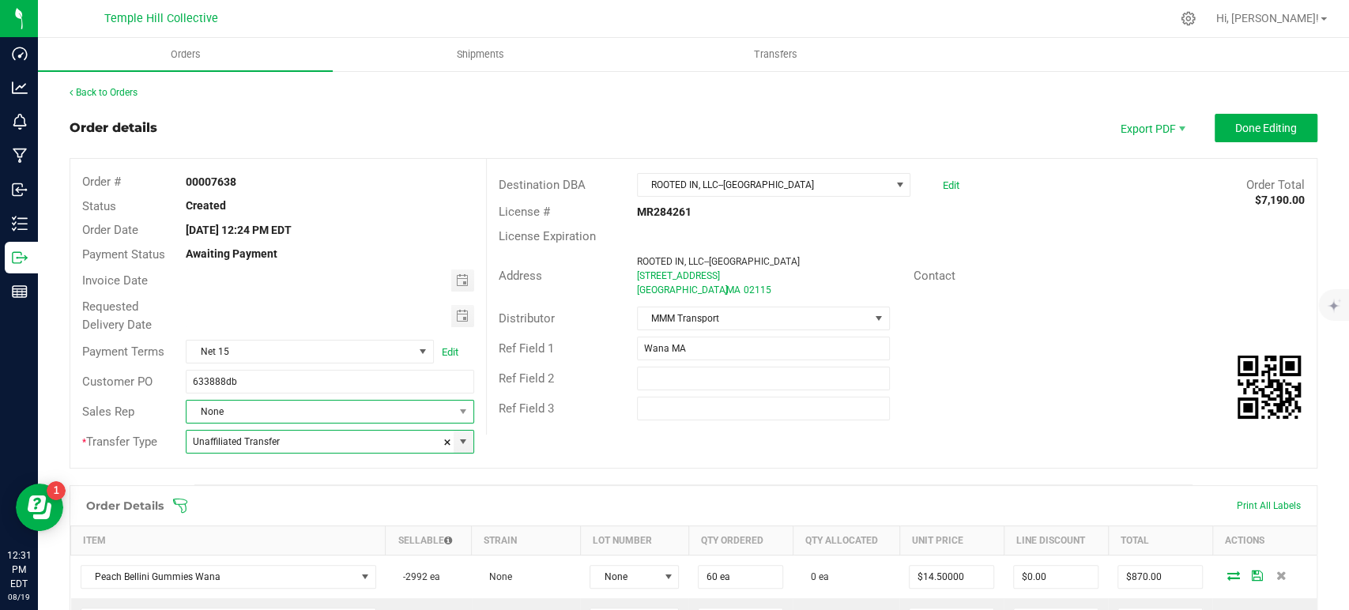
click at [283, 421] on span "None" at bounding box center [320, 412] width 266 height 22
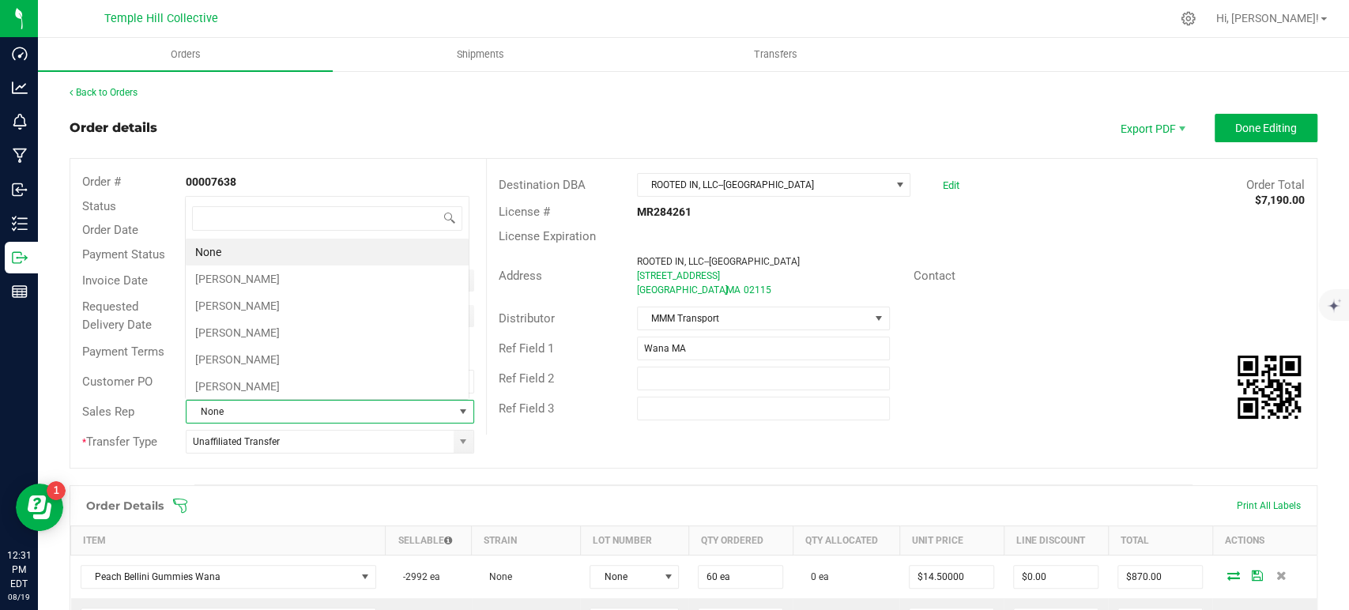
scroll to position [23, 281]
type input "chr"
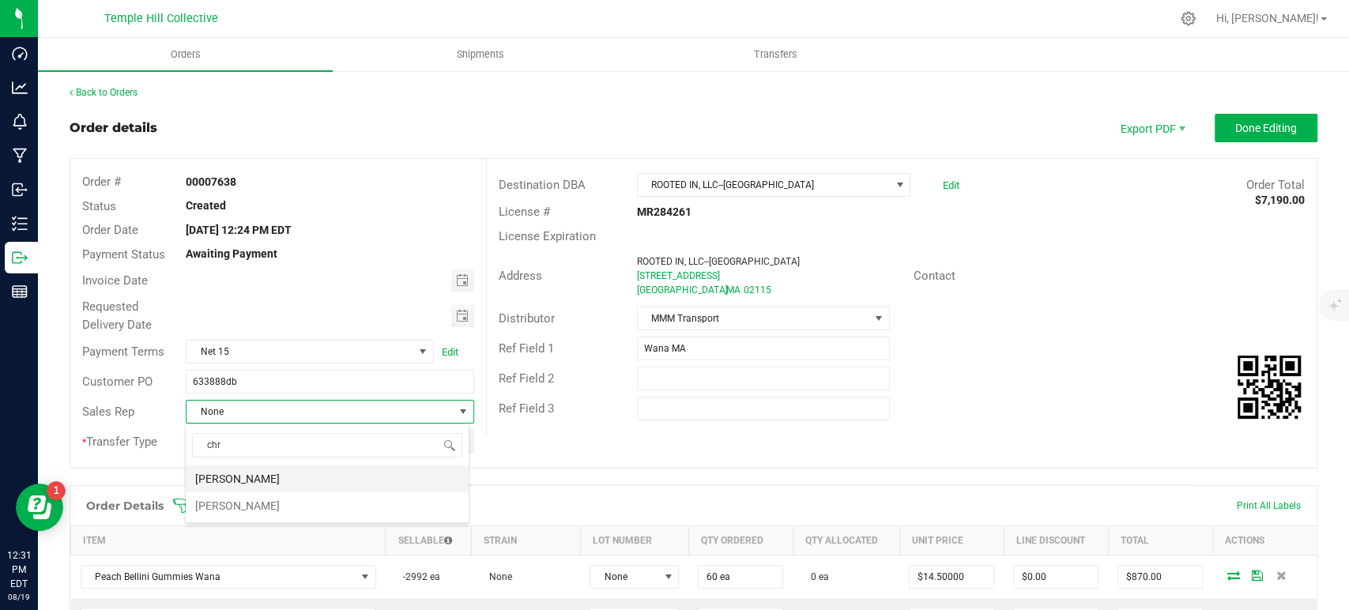
click at [267, 487] on li "[PERSON_NAME]" at bounding box center [327, 479] width 283 height 27
click at [278, 409] on span "[PERSON_NAME]" at bounding box center [320, 412] width 266 height 22
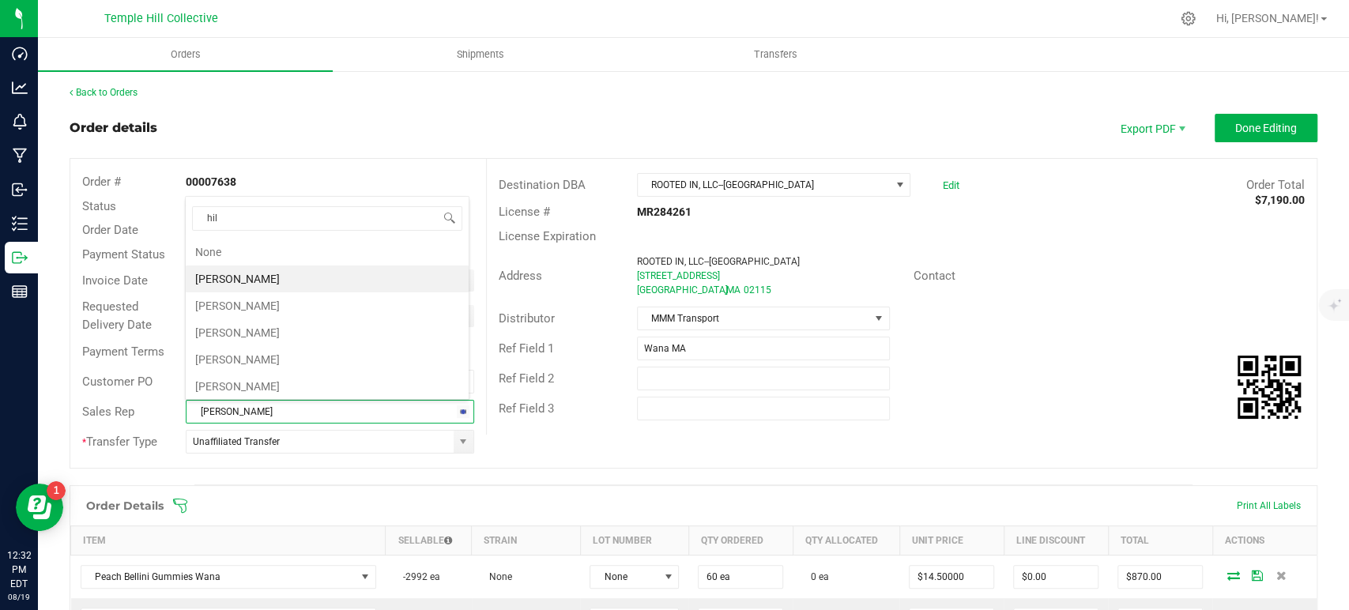
type input "hill"
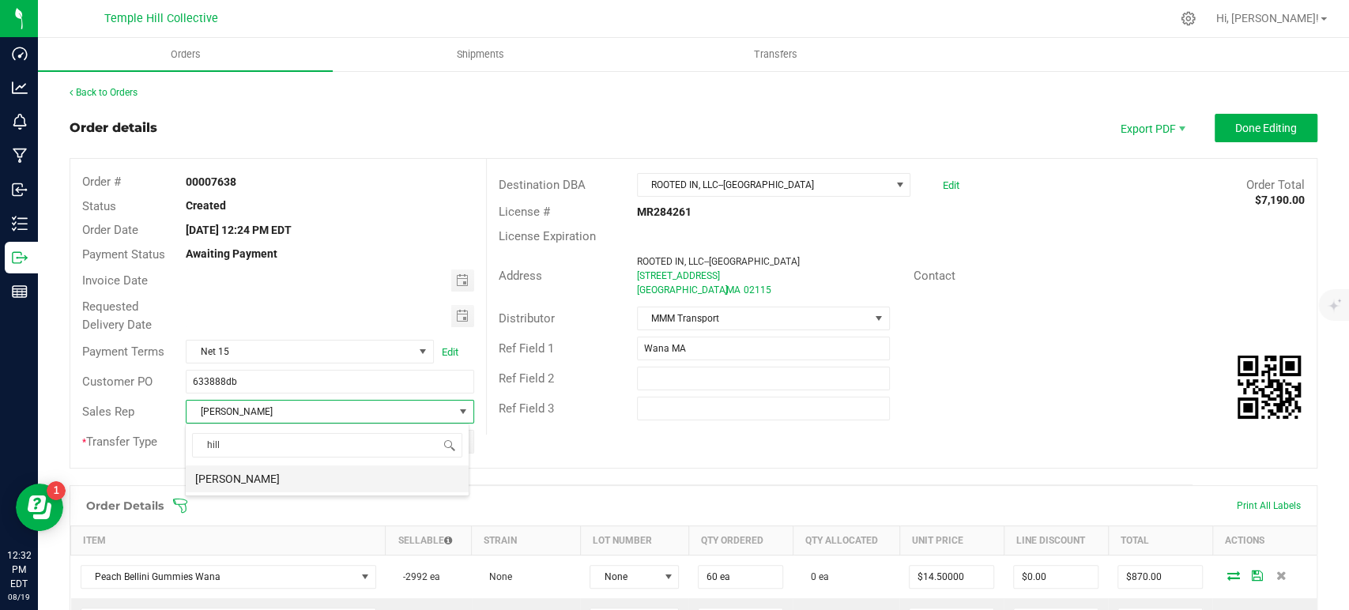
click at [272, 478] on li "[PERSON_NAME]" at bounding box center [327, 479] width 283 height 27
click at [1262, 131] on span "Done Editing" at bounding box center [1267, 128] width 62 height 13
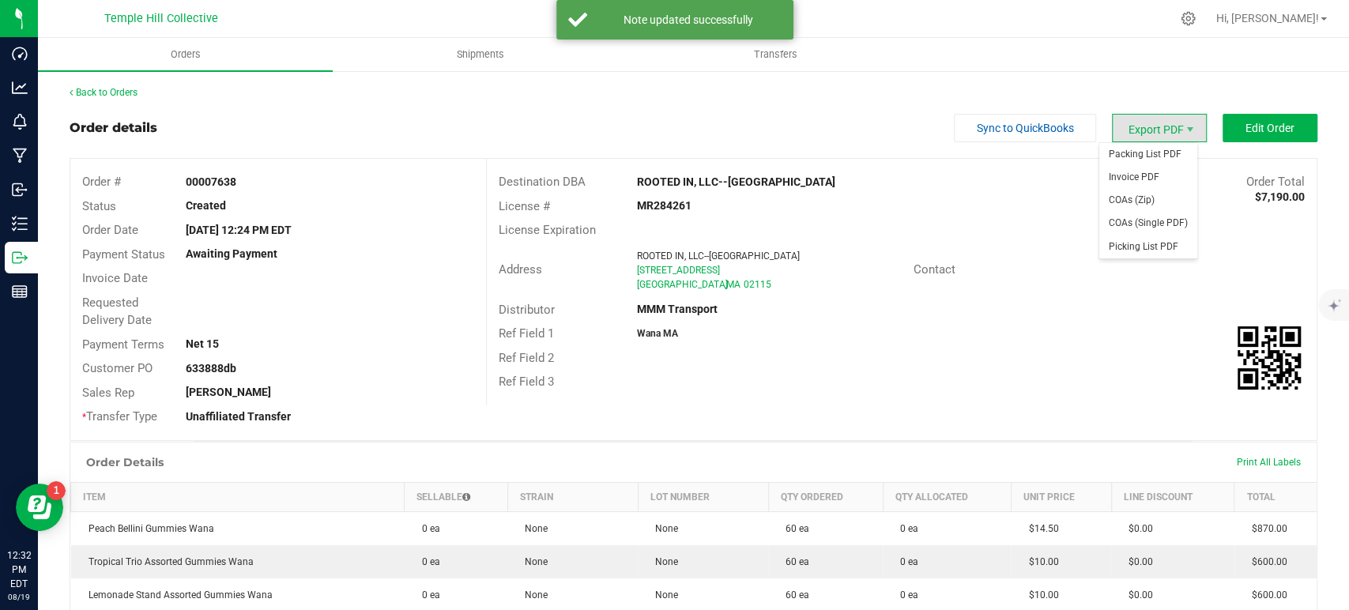
click at [1164, 131] on span "Export PDF" at bounding box center [1159, 128] width 95 height 28
click at [1144, 160] on span "Packing List PDF" at bounding box center [1149, 154] width 98 height 23
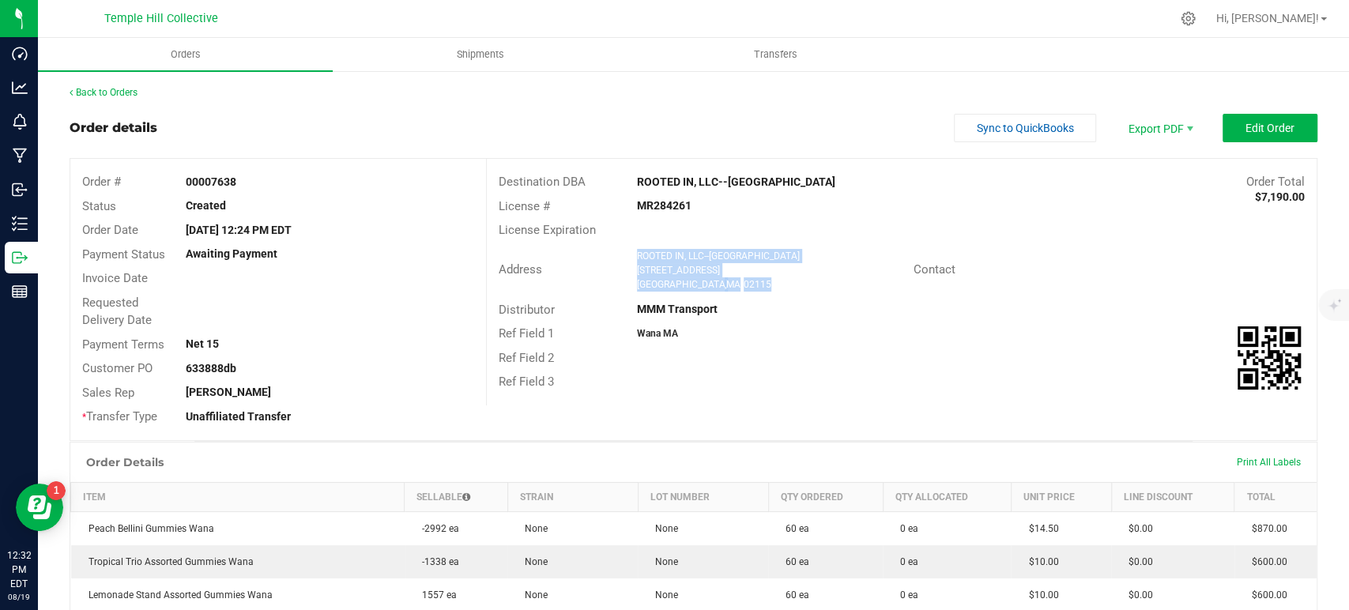
drag, startPoint x: 723, startPoint y: 281, endPoint x: 624, endPoint y: 258, distance: 100.7
click at [629, 258] on div "ROOTED IN, LLC--BOSTON 331 Newbury Street Boston , MA 02115" at bounding box center [771, 270] width 285 height 43
copy ngx-name-and-address "ROOTED IN, LLC--BOSTON 331 Newbury Street Boston , MA 02115"
click at [671, 206] on strong "MR284261" at bounding box center [664, 205] width 55 height 13
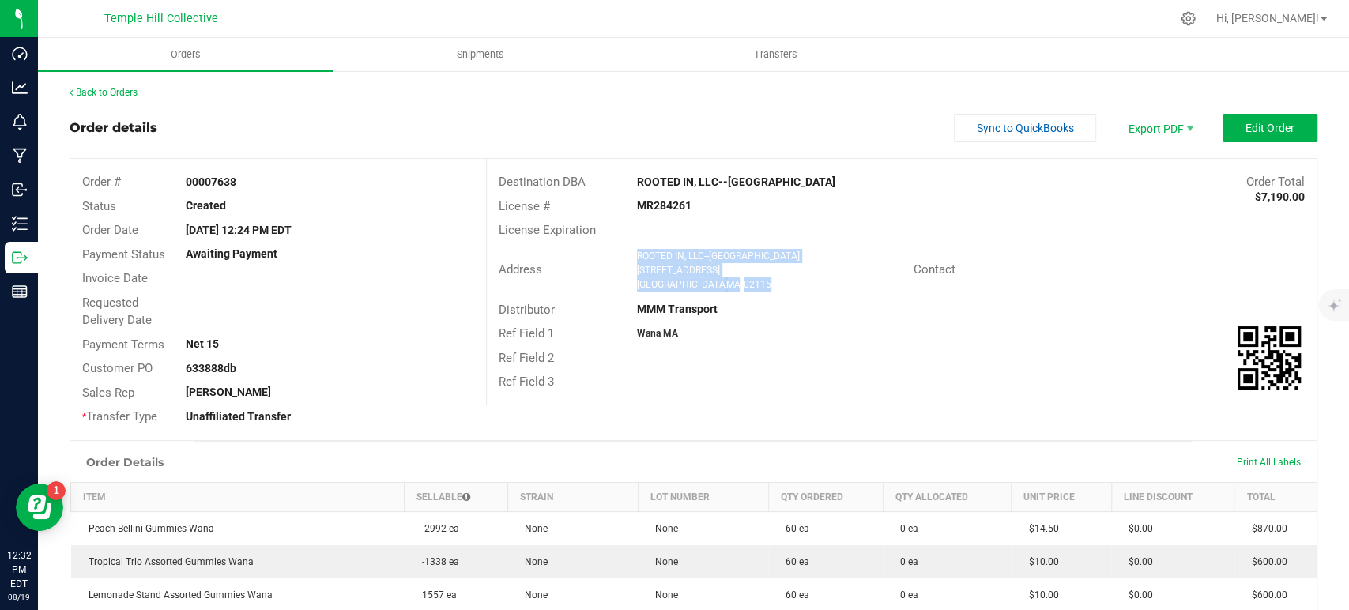
copy strong "MR284261"
click at [132, 92] on link "Back to Orders" at bounding box center [104, 92] width 68 height 11
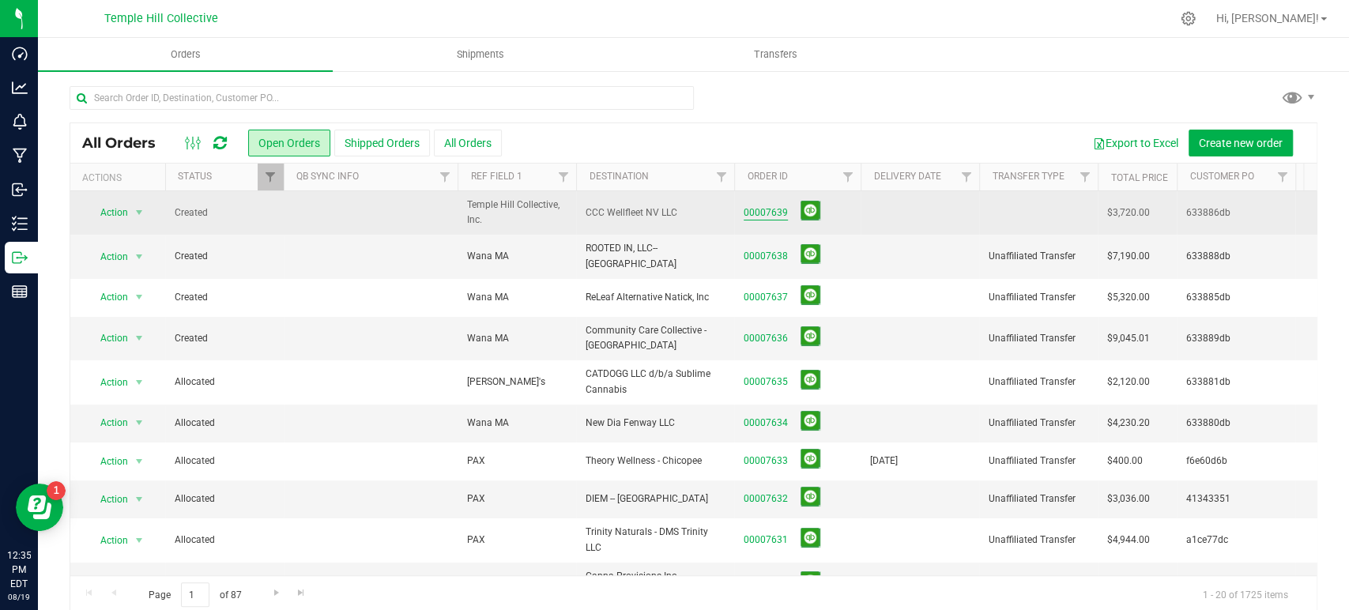
click at [763, 216] on link "00007639" at bounding box center [766, 213] width 44 height 15
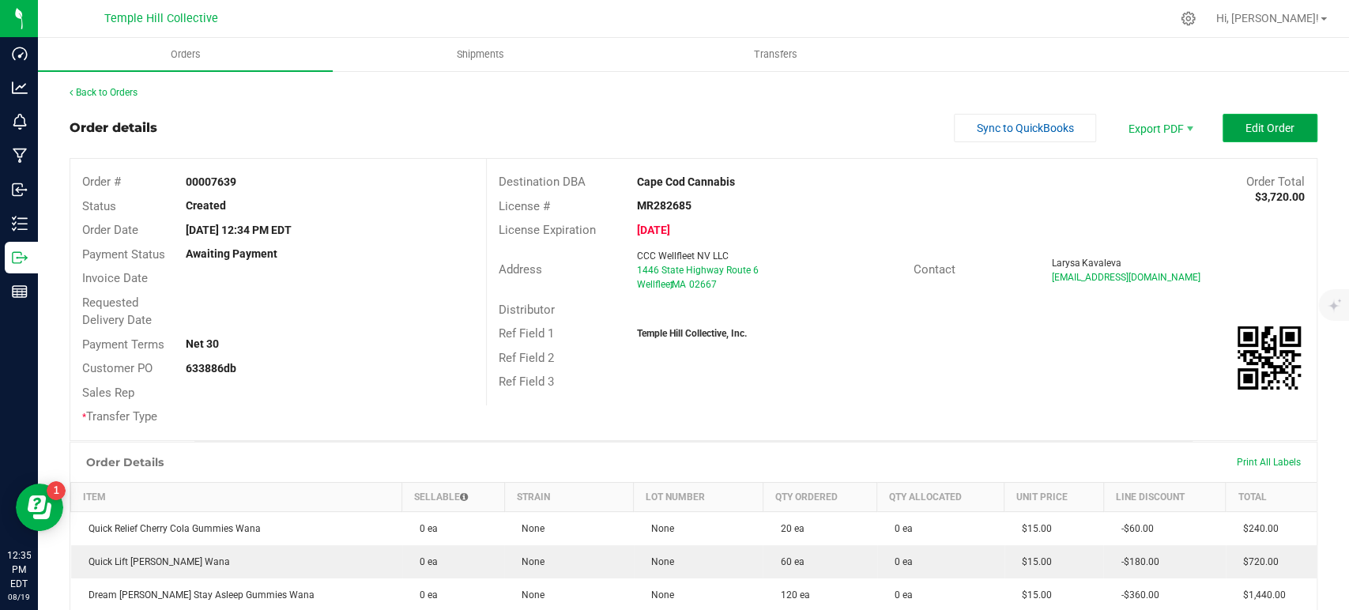
click at [1246, 126] on span "Edit Order" at bounding box center [1270, 128] width 49 height 13
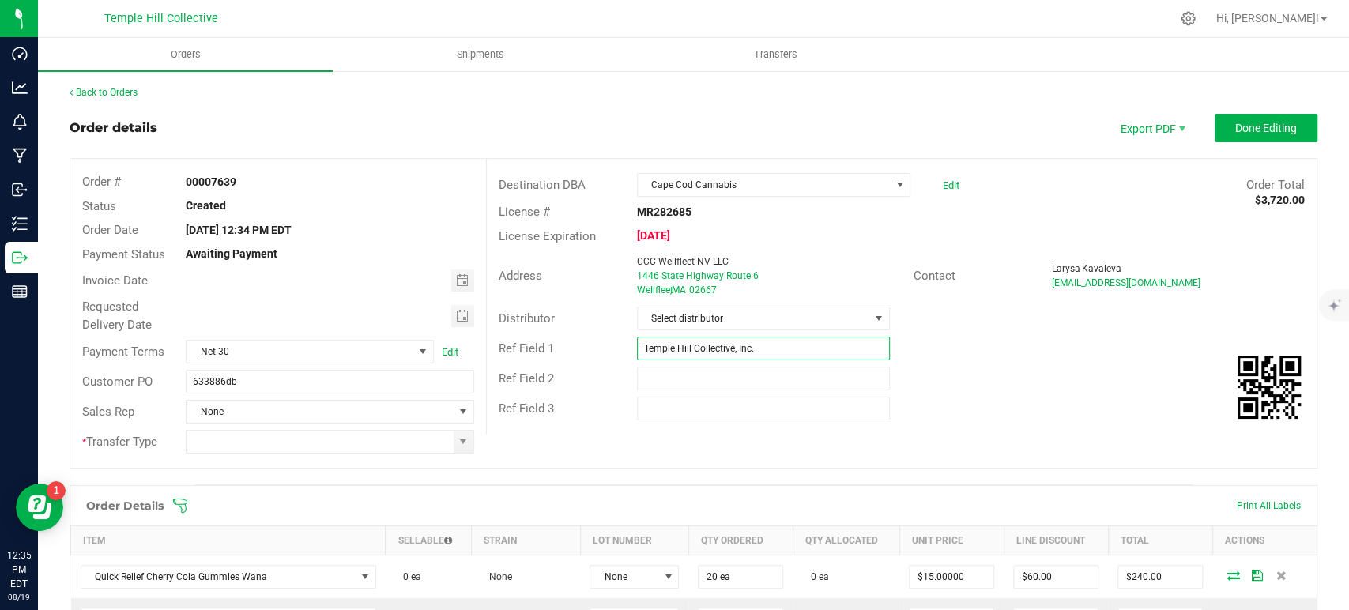
drag, startPoint x: 770, startPoint y: 349, endPoint x: 655, endPoint y: 356, distance: 115.6
click at [655, 356] on input "Temple Hill Collective, Inc." at bounding box center [763, 349] width 253 height 24
type input "T"
type input "Wana MA"
click at [740, 322] on span "Select distributor" at bounding box center [754, 318] width 232 height 22
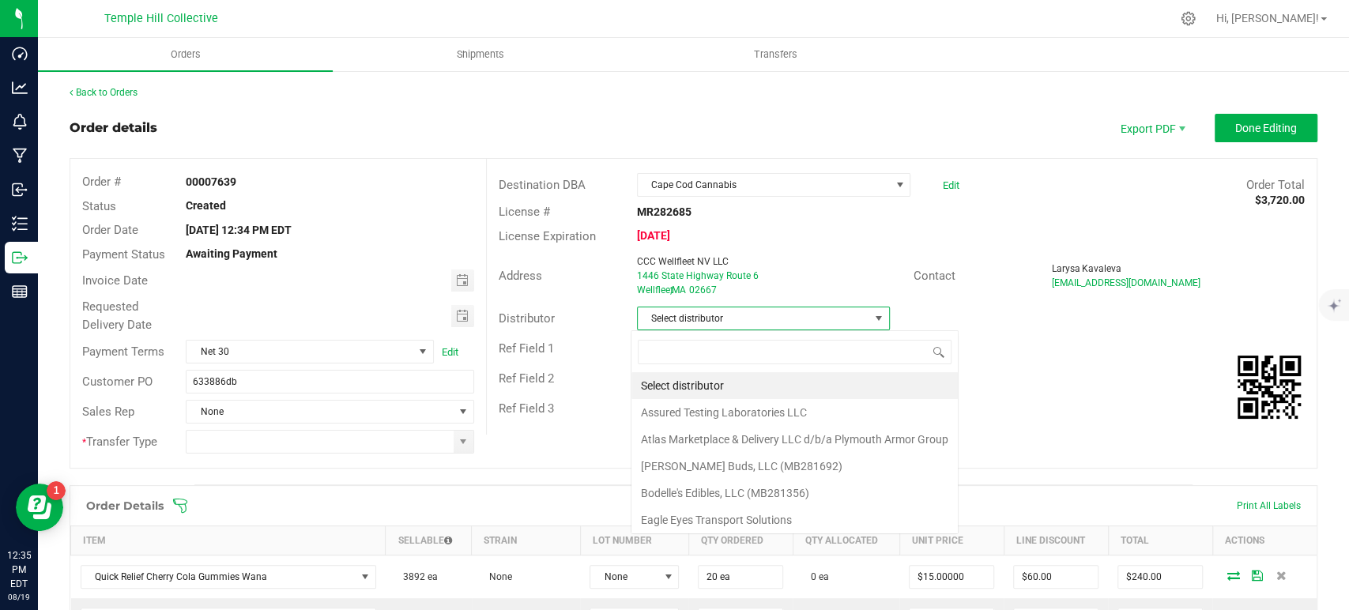
scroll to position [23, 250]
type input "mmm"
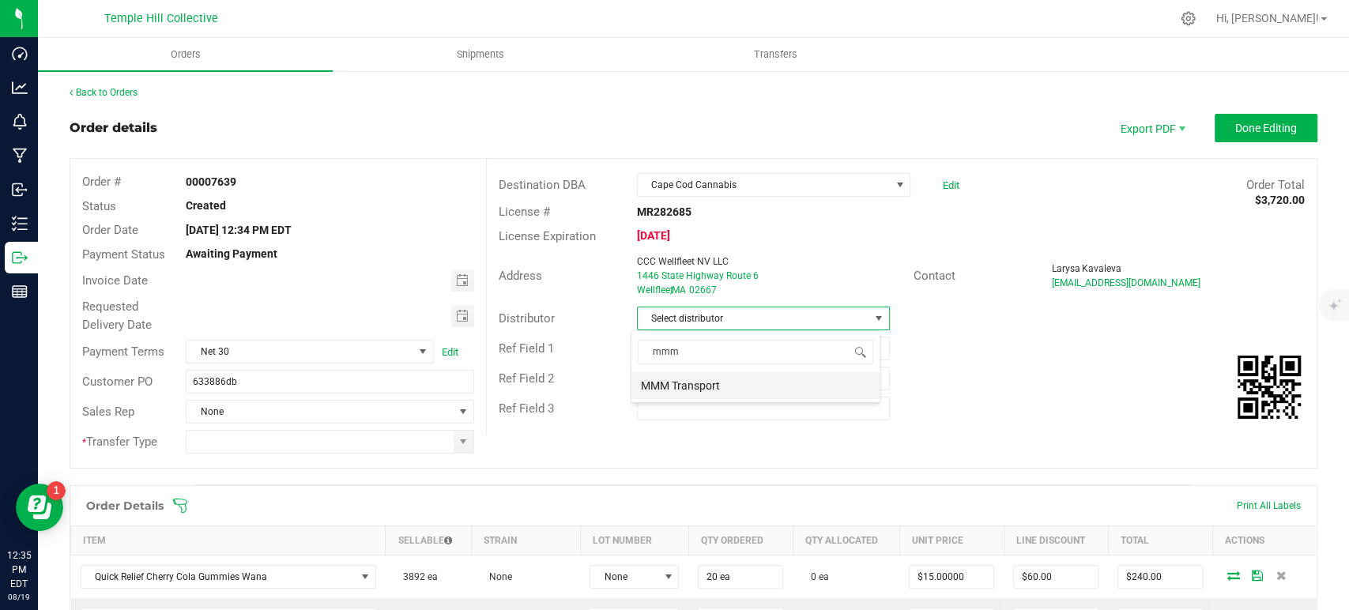
click at [723, 384] on li "MMM Transport" at bounding box center [756, 385] width 248 height 27
click at [454, 443] on span at bounding box center [464, 442] width 20 height 22
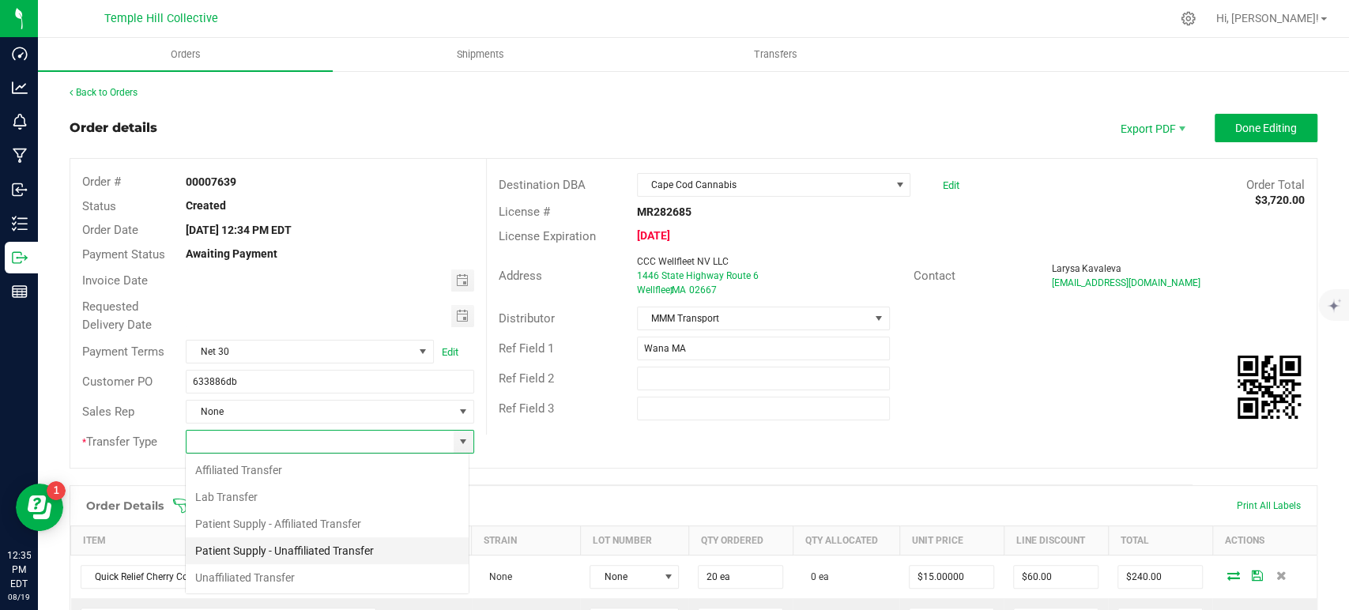
scroll to position [23, 285]
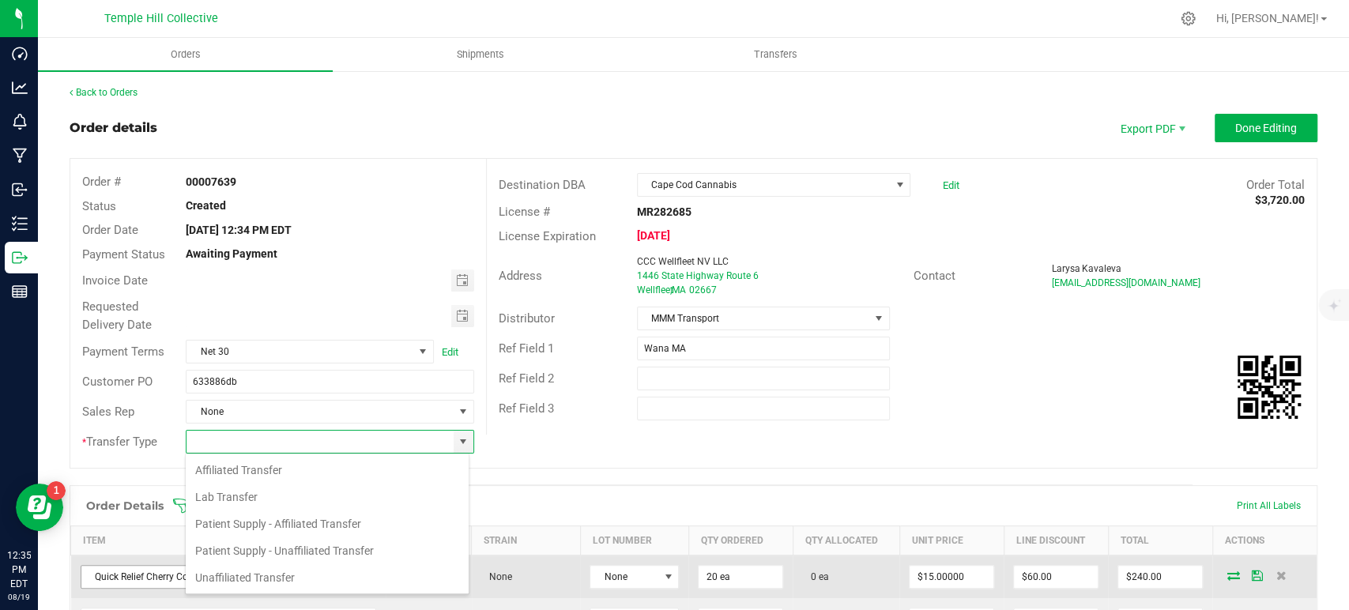
click at [306, 569] on li "Unaffiliated Transfer" at bounding box center [327, 577] width 283 height 27
type input "Unaffiliated Transfer"
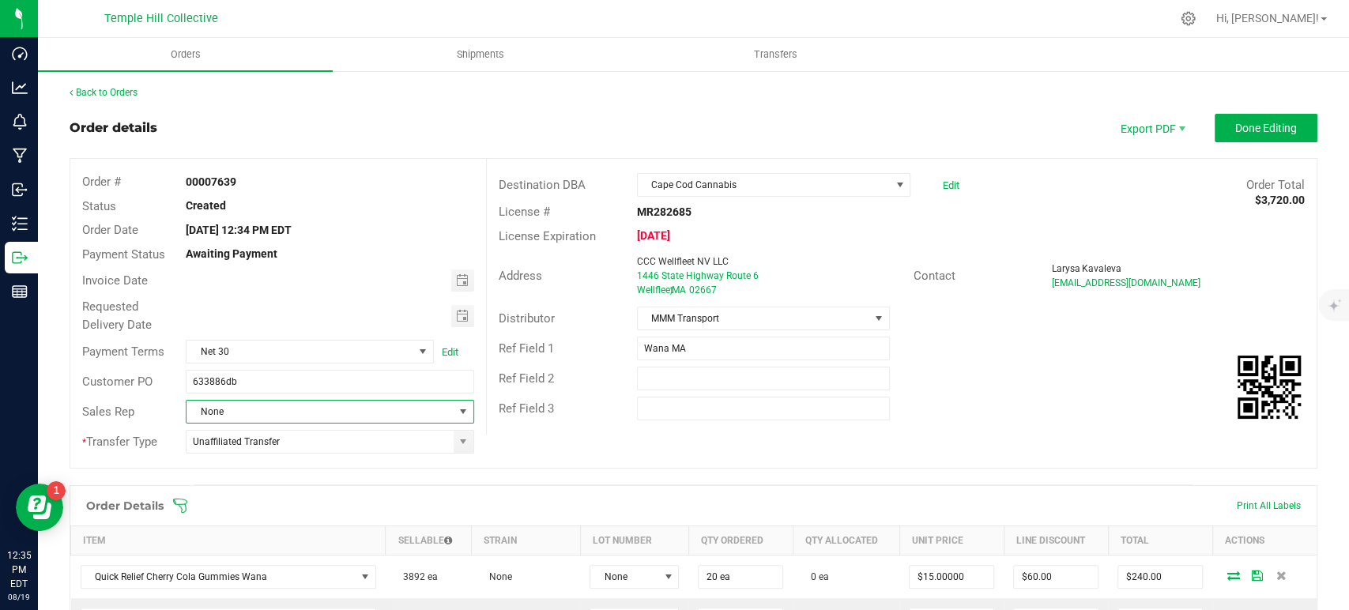
click at [314, 416] on span "None" at bounding box center [320, 412] width 266 height 22
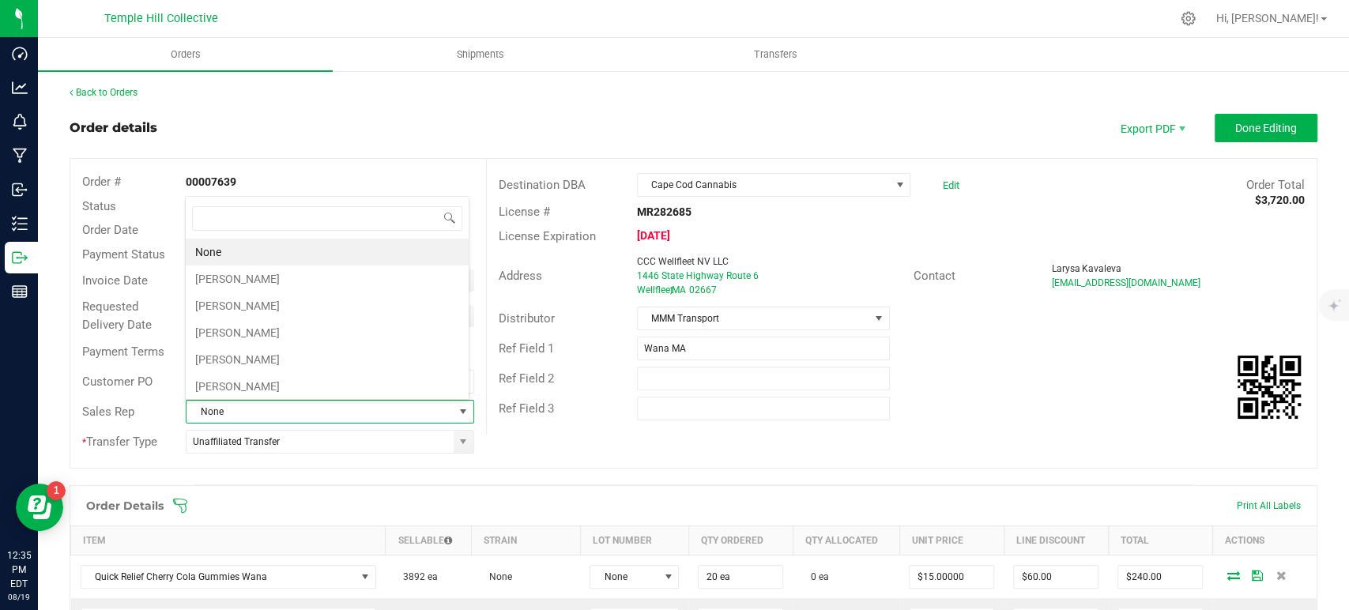
scroll to position [23, 281]
click at [306, 359] on li "[PERSON_NAME]" at bounding box center [327, 359] width 283 height 27
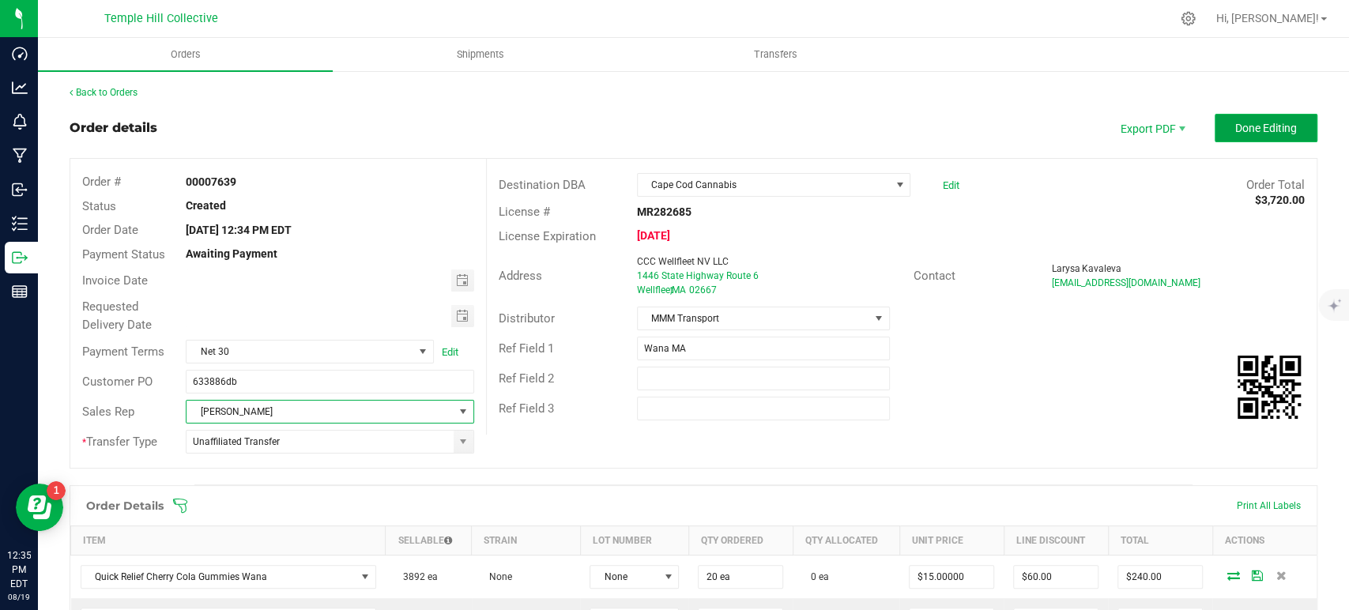
click at [1229, 119] on button "Done Editing" at bounding box center [1266, 128] width 103 height 28
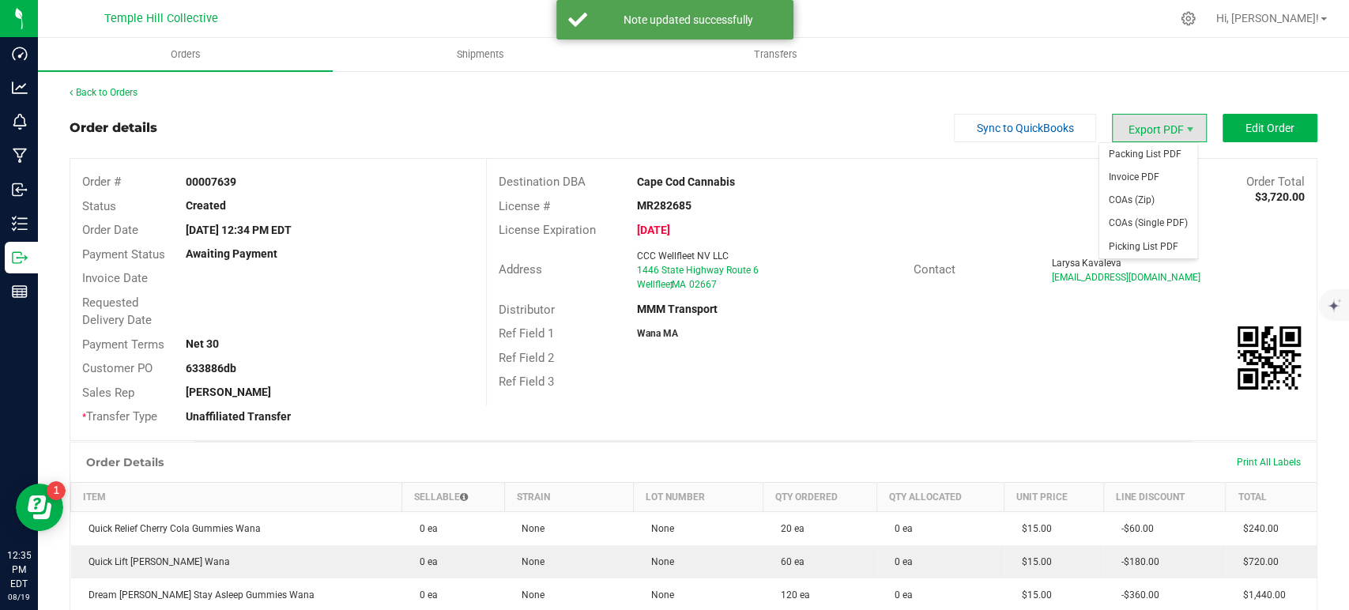
click at [1130, 134] on span "Export PDF" at bounding box center [1159, 128] width 95 height 28
click at [1126, 151] on span "Packing List PDF" at bounding box center [1149, 154] width 98 height 23
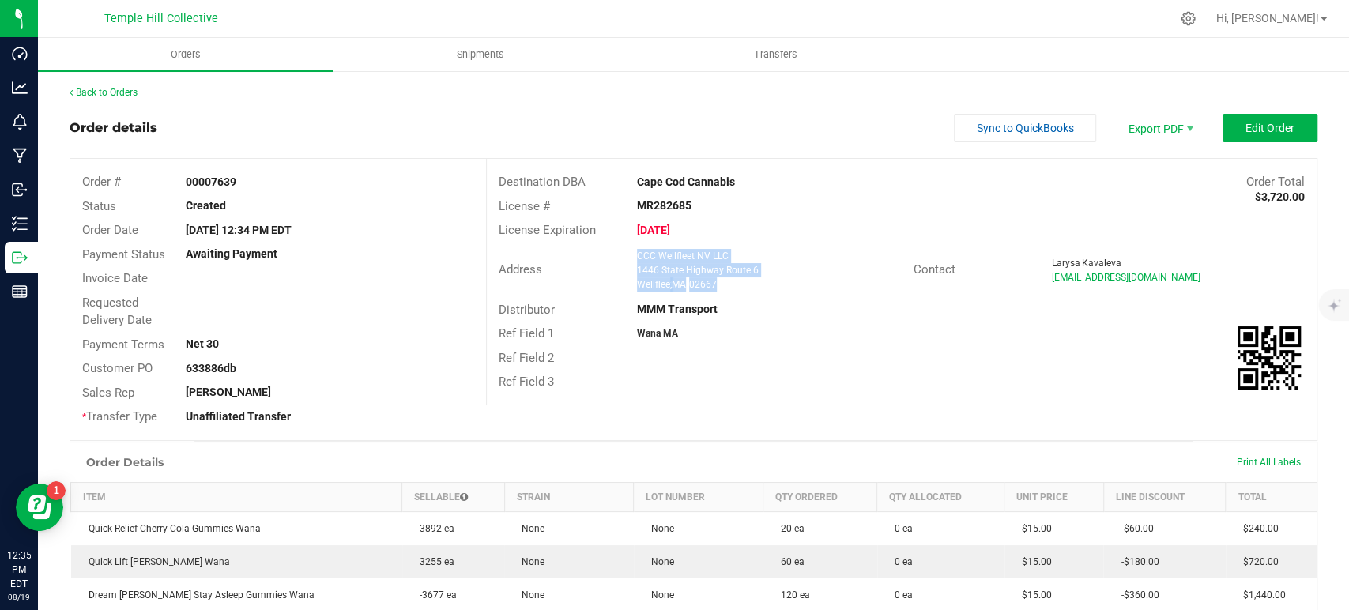
drag, startPoint x: 721, startPoint y: 291, endPoint x: 627, endPoint y: 254, distance: 101.1
click at [629, 254] on div "CCC Wellfleet NV LLC [STREET_ADDRESS]" at bounding box center [771, 270] width 285 height 43
copy ngx-name-and-address "CCC Wellfleet NV LLC [STREET_ADDRESS]"
click at [658, 207] on strong "MR282685" at bounding box center [664, 205] width 55 height 13
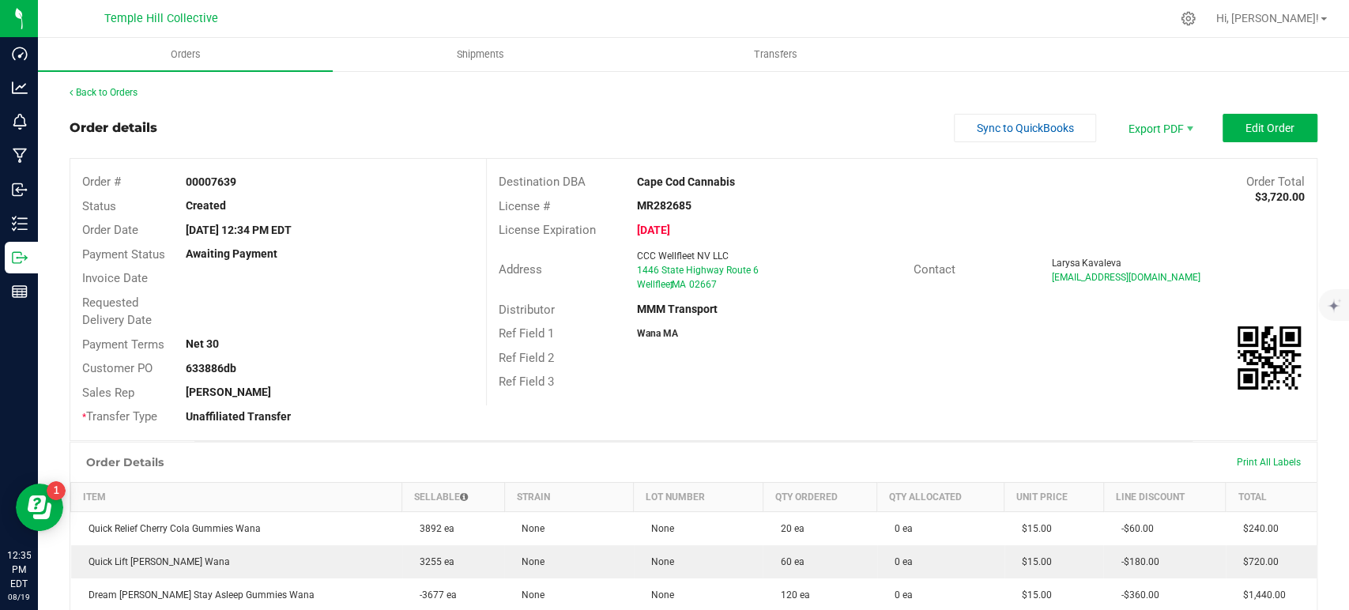
copy strong "MR282685"
click at [129, 93] on link "Back to Orders" at bounding box center [104, 92] width 68 height 11
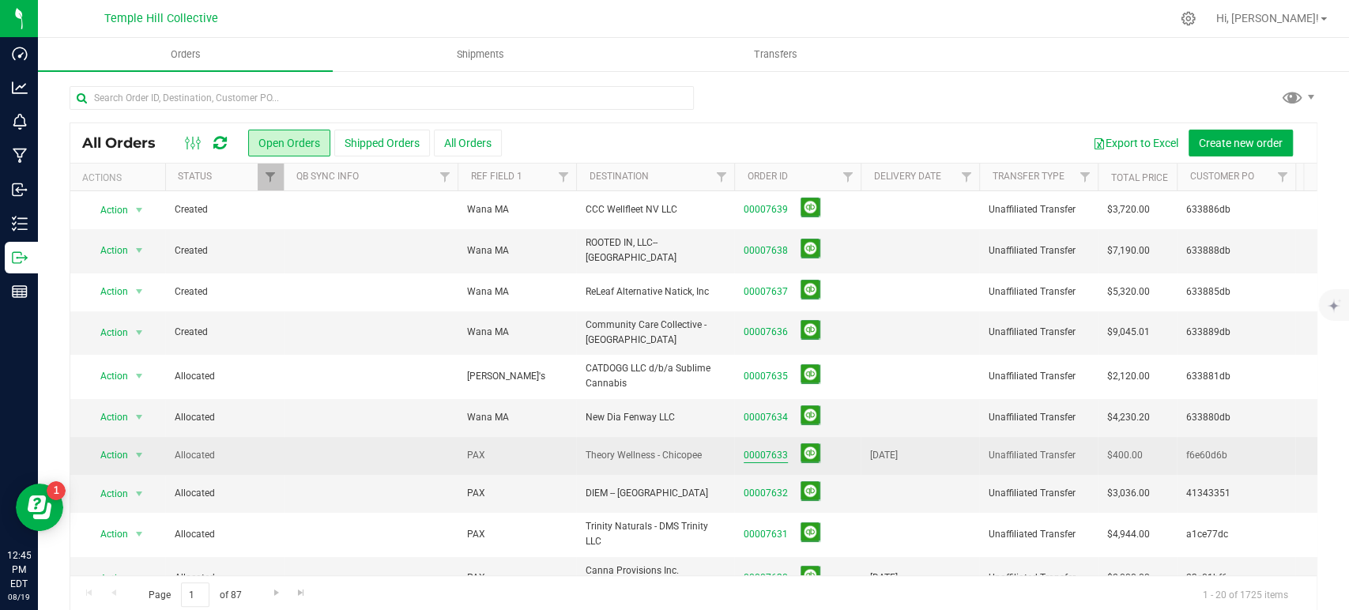
click at [756, 448] on link "00007633" at bounding box center [766, 455] width 44 height 15
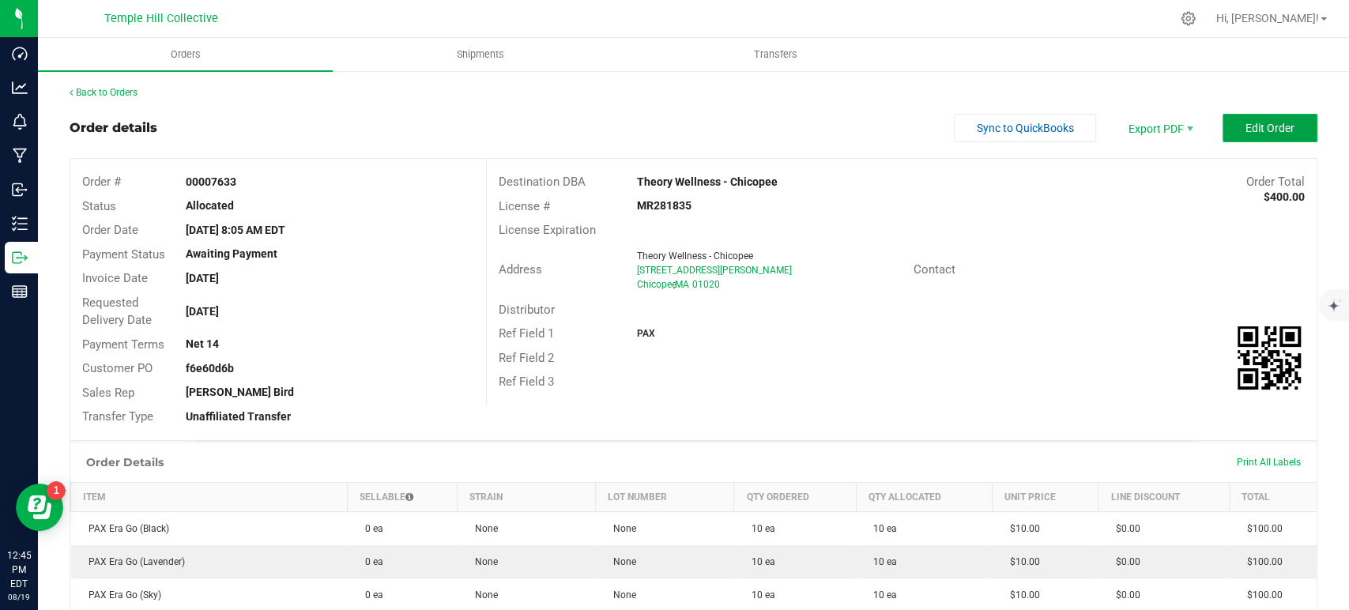
click at [1260, 128] on span "Edit Order" at bounding box center [1270, 128] width 49 height 13
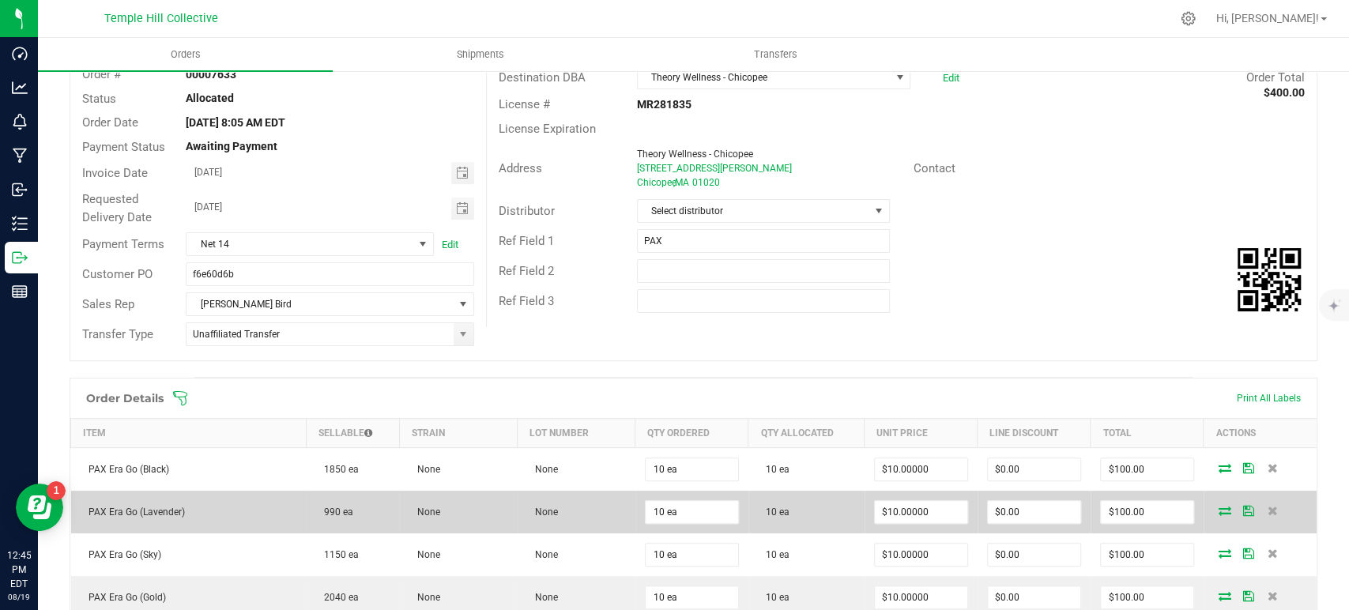
scroll to position [263, 0]
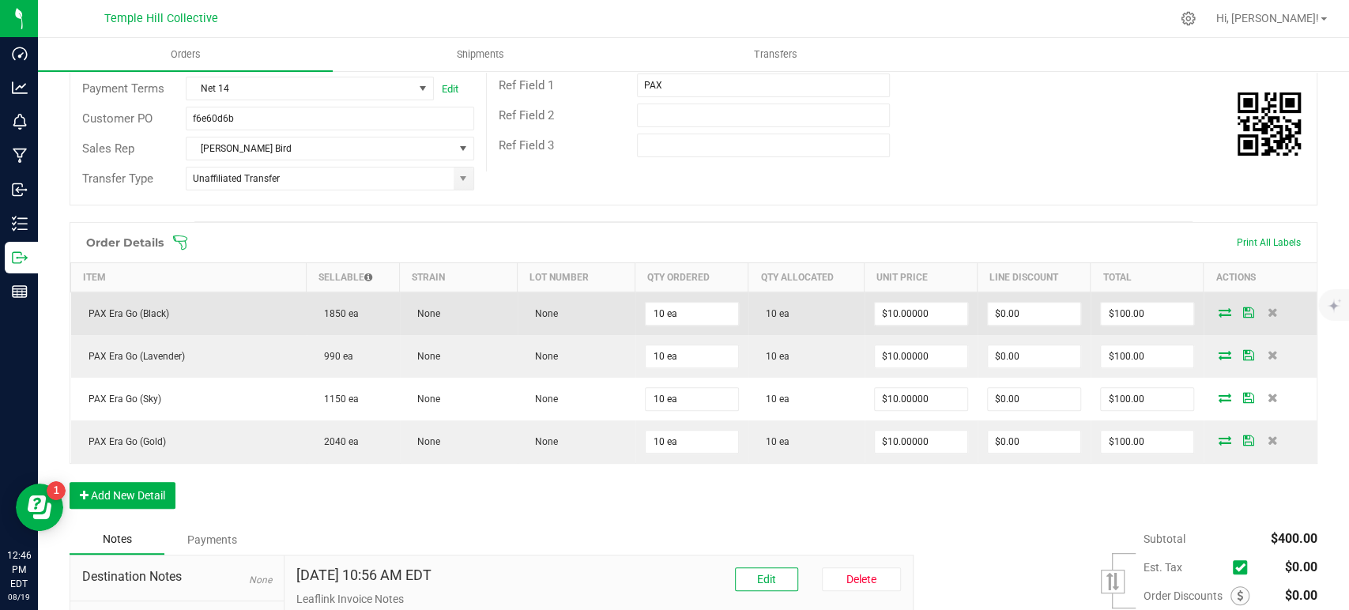
click at [1219, 312] on icon at bounding box center [1225, 311] width 13 height 9
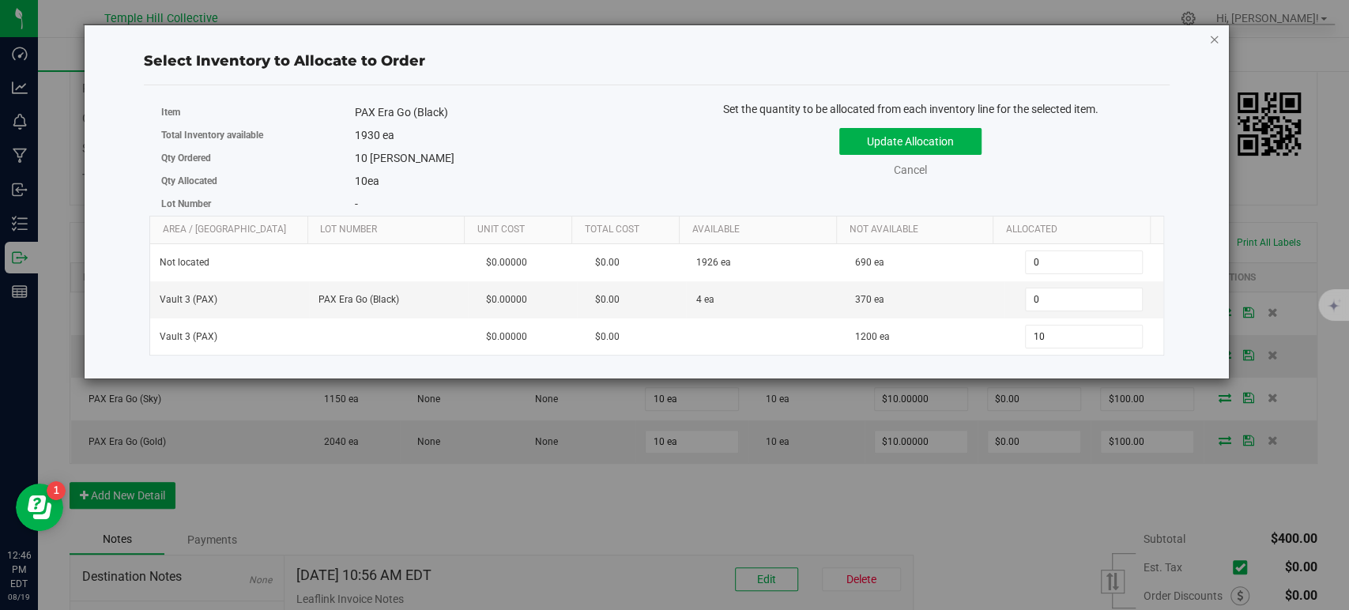
click at [1214, 39] on icon "button" at bounding box center [1214, 38] width 11 height 19
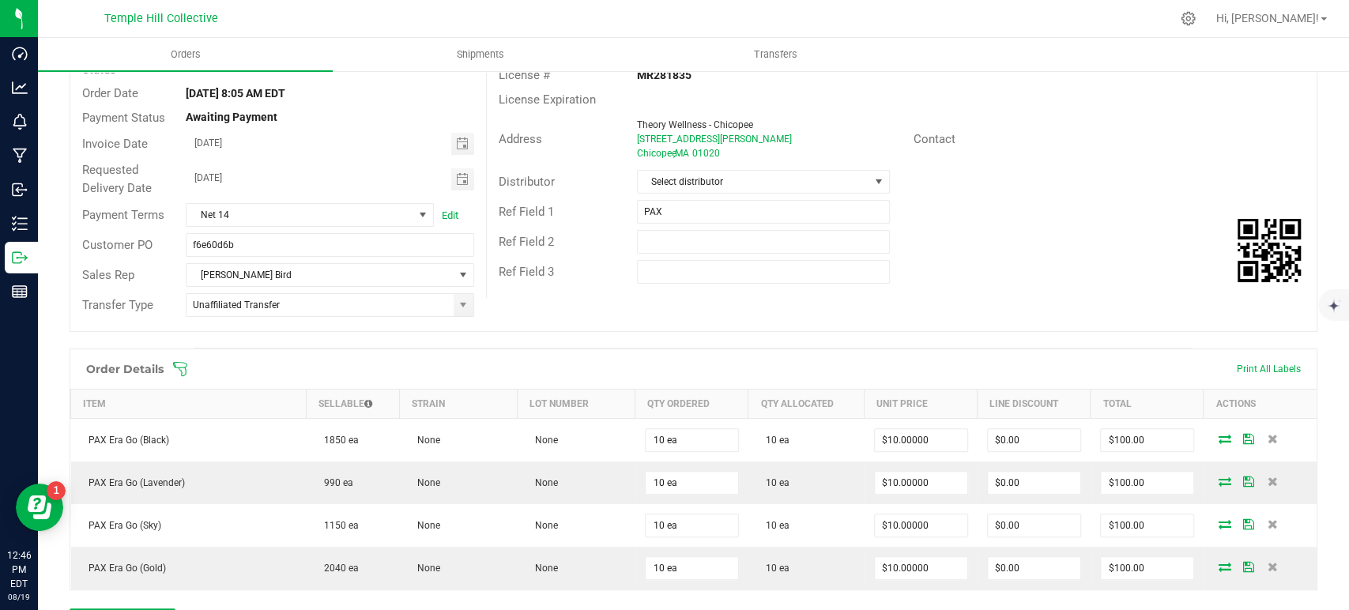
scroll to position [0, 0]
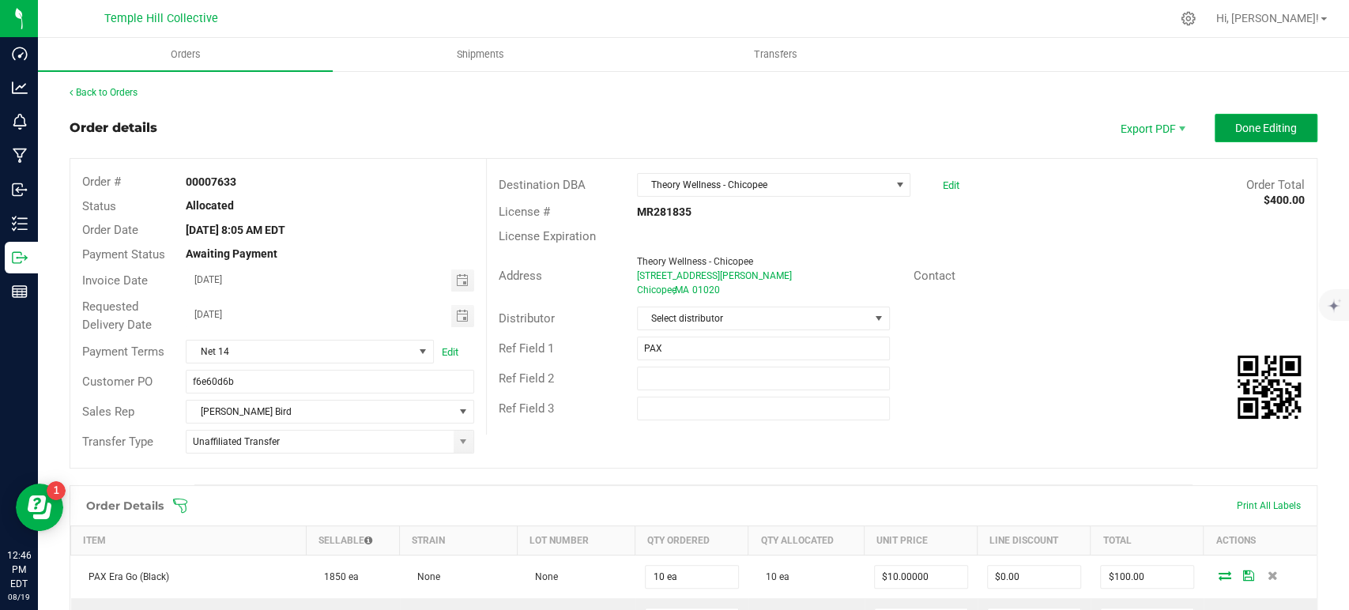
click at [1245, 127] on span "Done Editing" at bounding box center [1267, 128] width 62 height 13
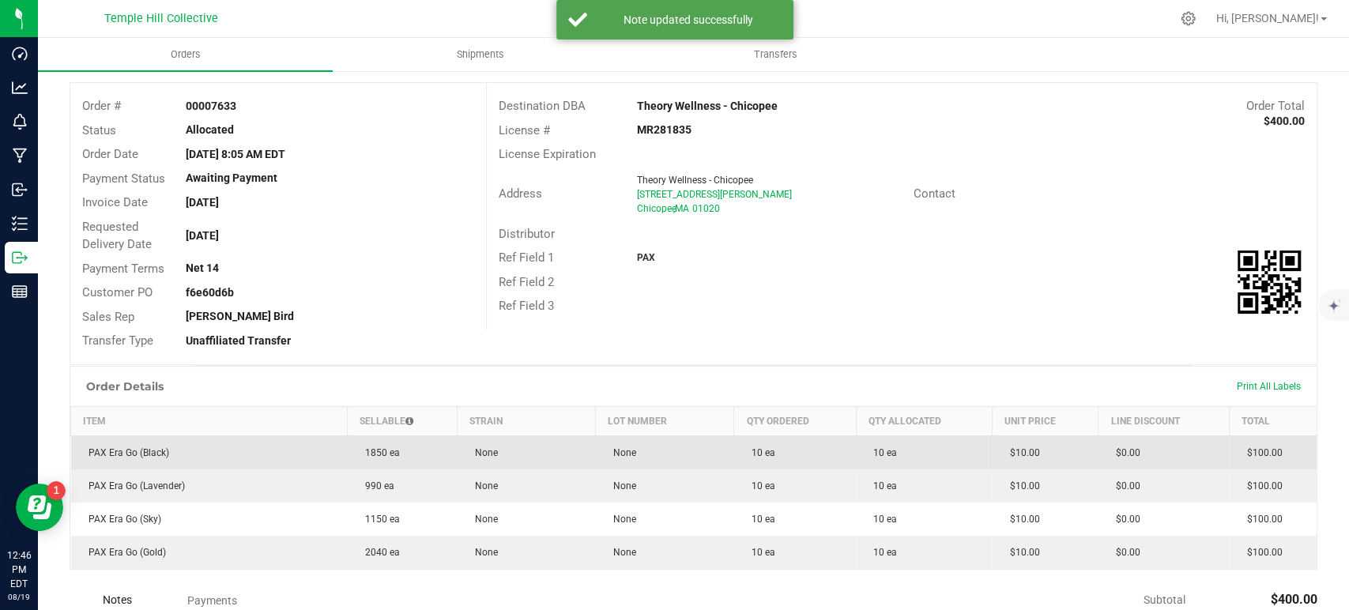
scroll to position [45, 0]
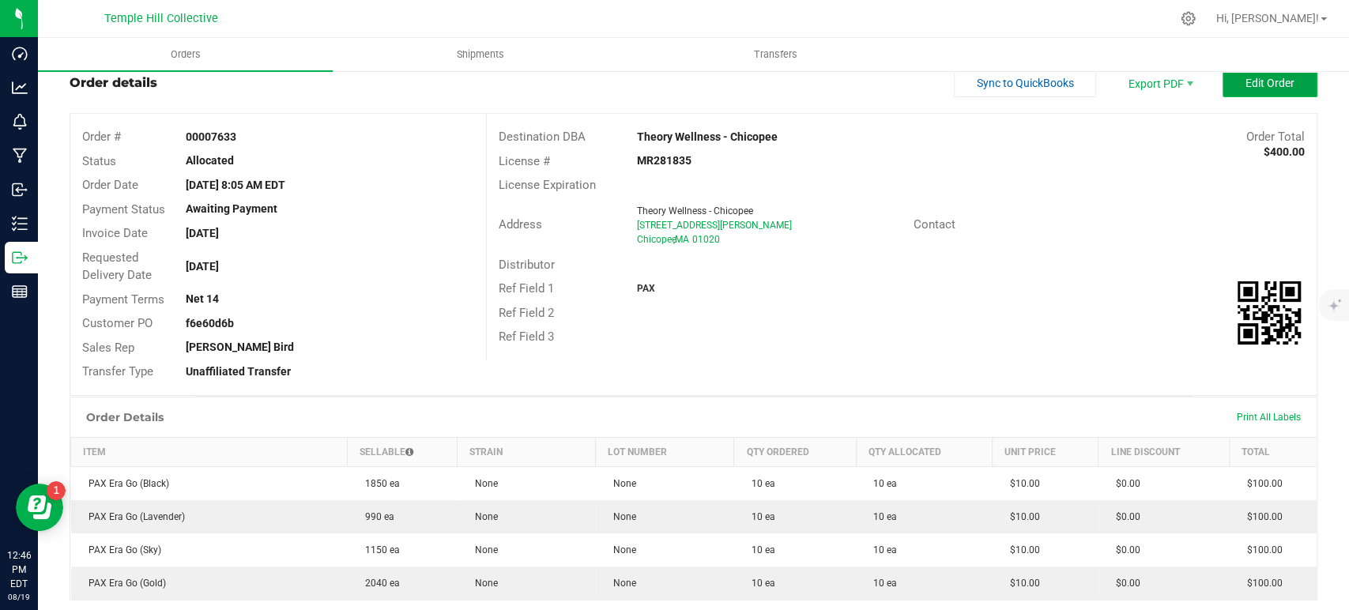
click at [1251, 77] on span "Edit Order" at bounding box center [1270, 83] width 49 height 13
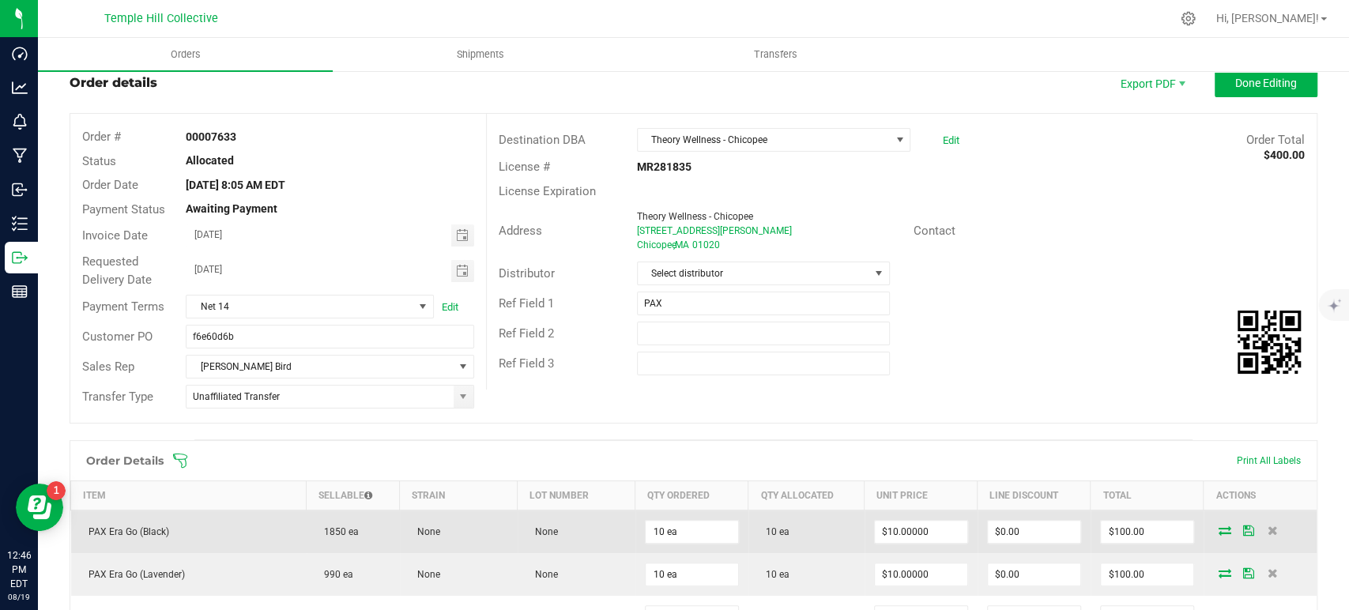
click at [1219, 531] on icon at bounding box center [1225, 530] width 13 height 9
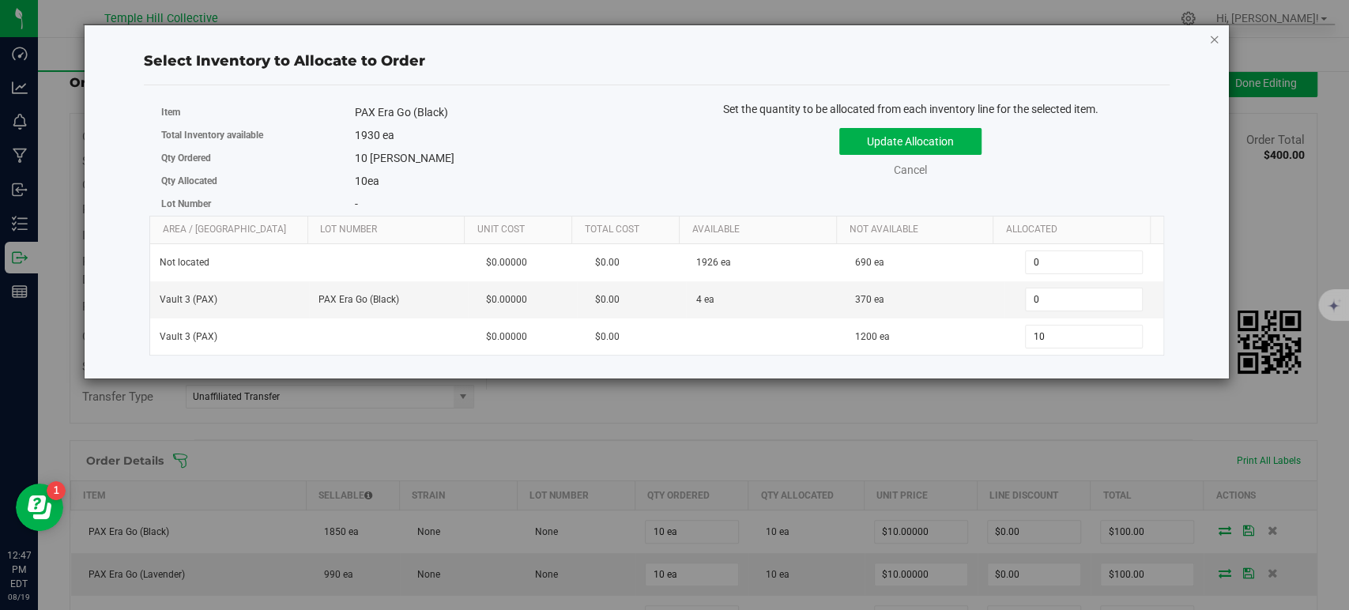
click at [1213, 38] on icon "button" at bounding box center [1214, 38] width 11 height 19
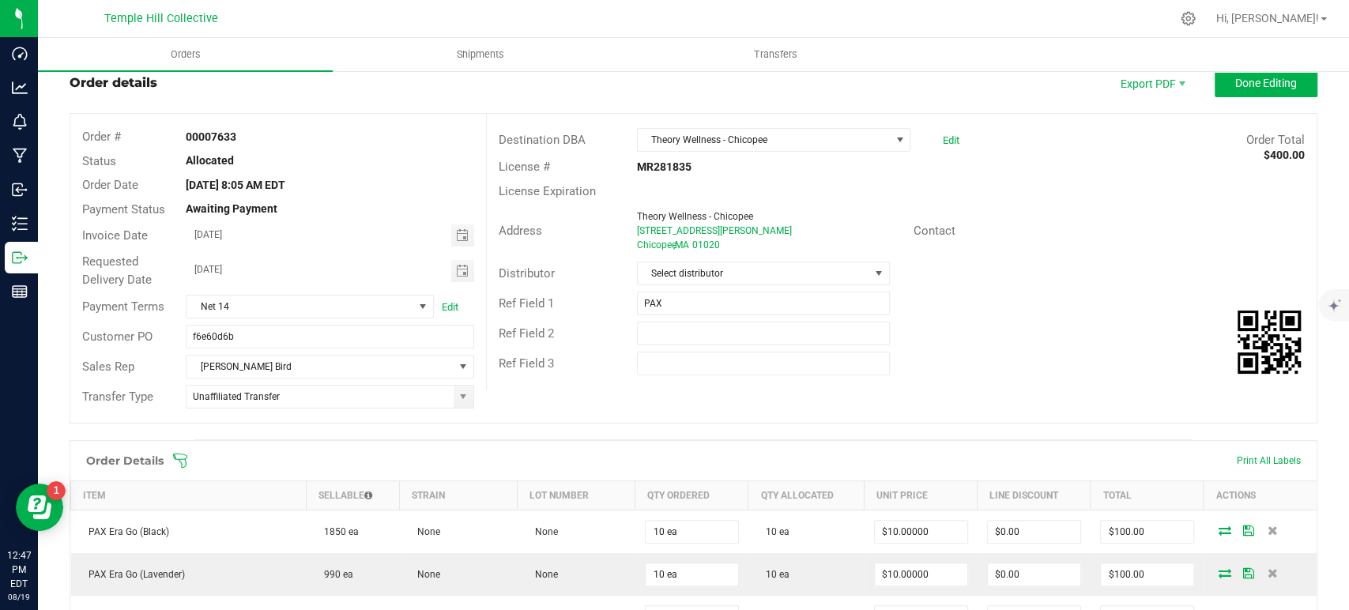
scroll to position [221, 0]
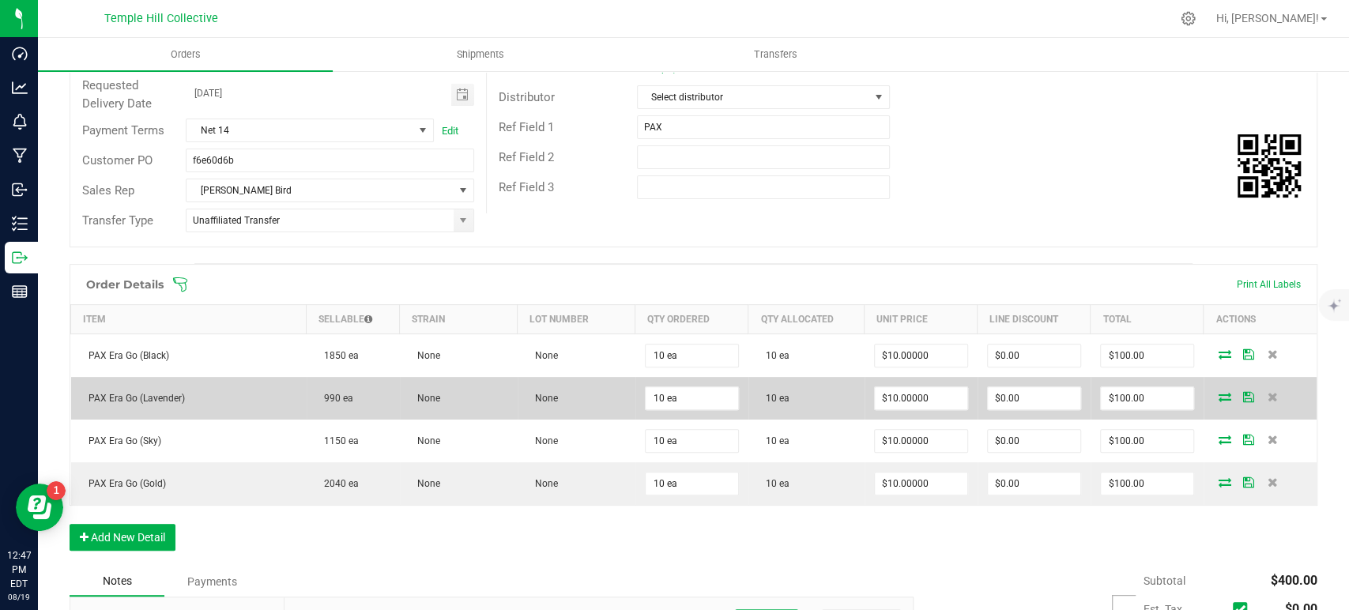
click at [1219, 398] on icon at bounding box center [1225, 396] width 13 height 9
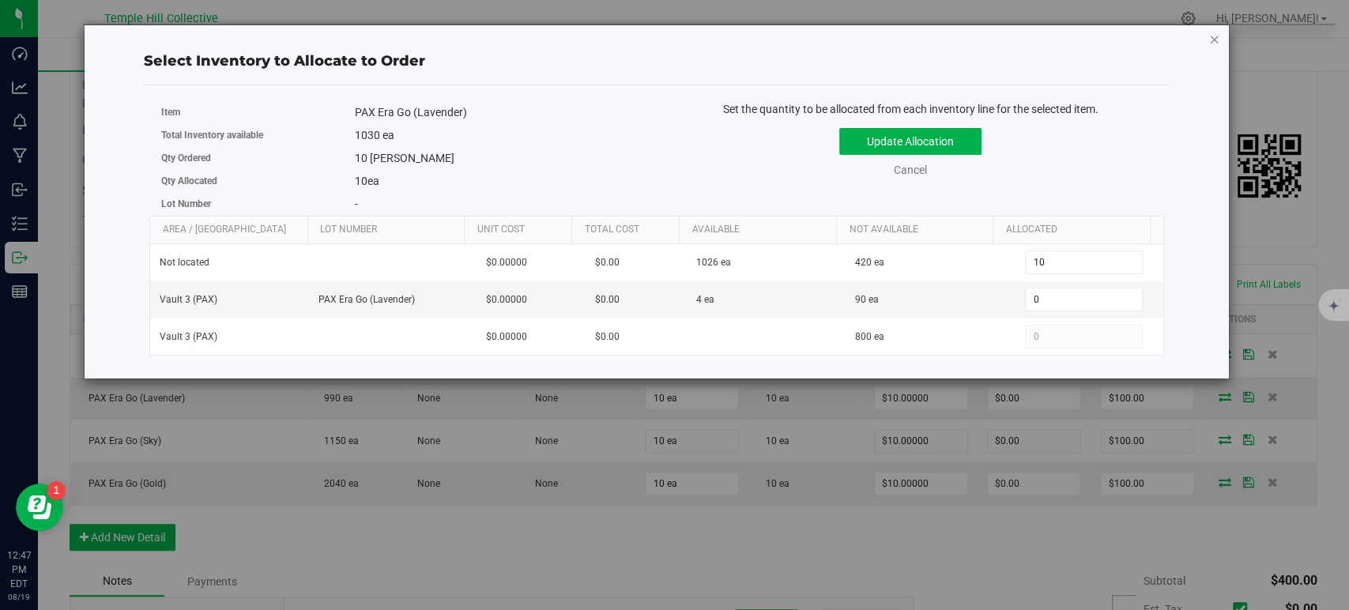
click at [1211, 40] on icon "button" at bounding box center [1214, 38] width 11 height 19
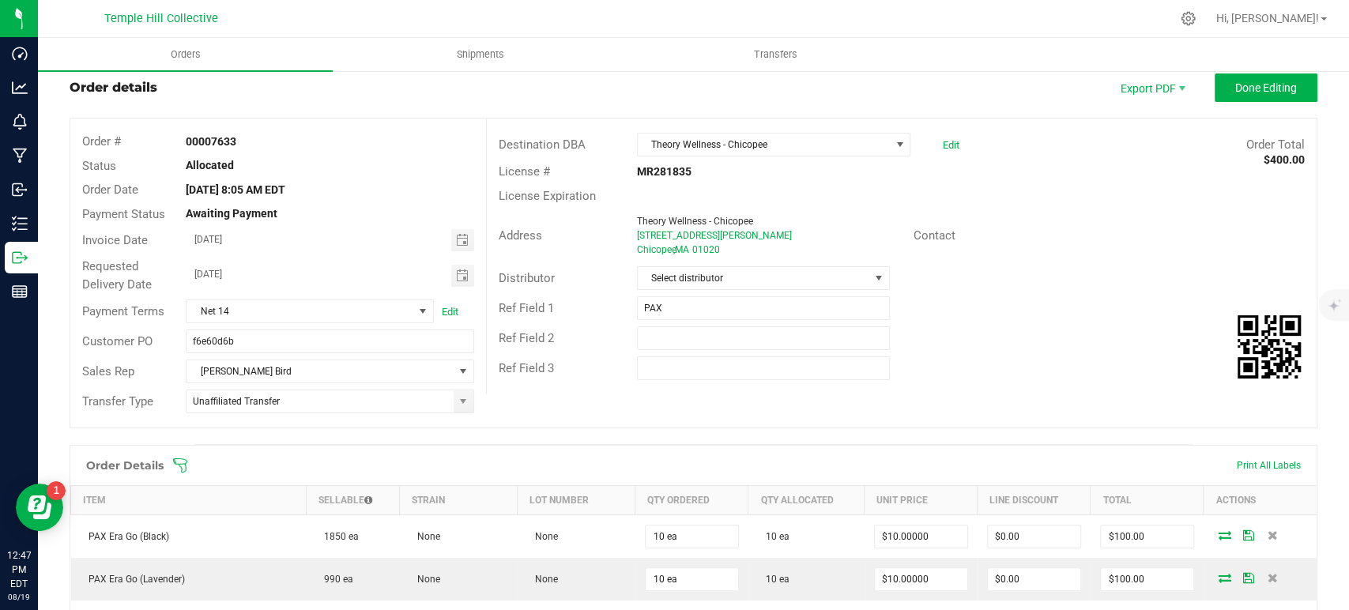
scroll to position [0, 0]
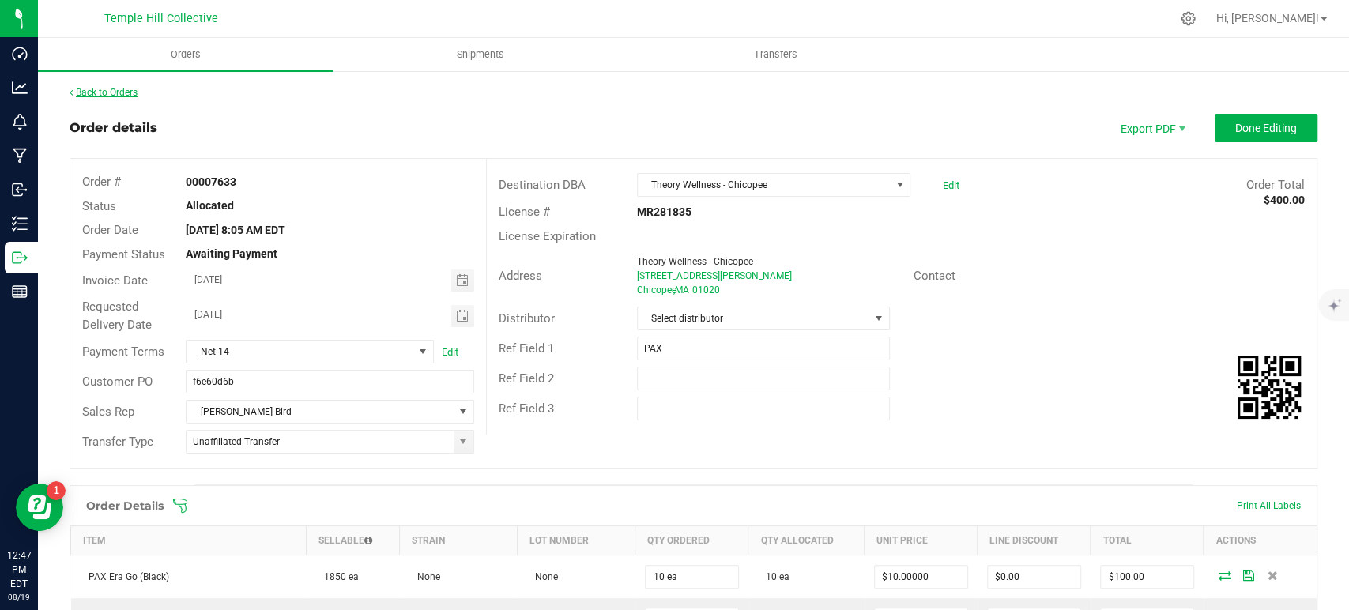
click at [129, 90] on link "Back to Orders" at bounding box center [104, 92] width 68 height 11
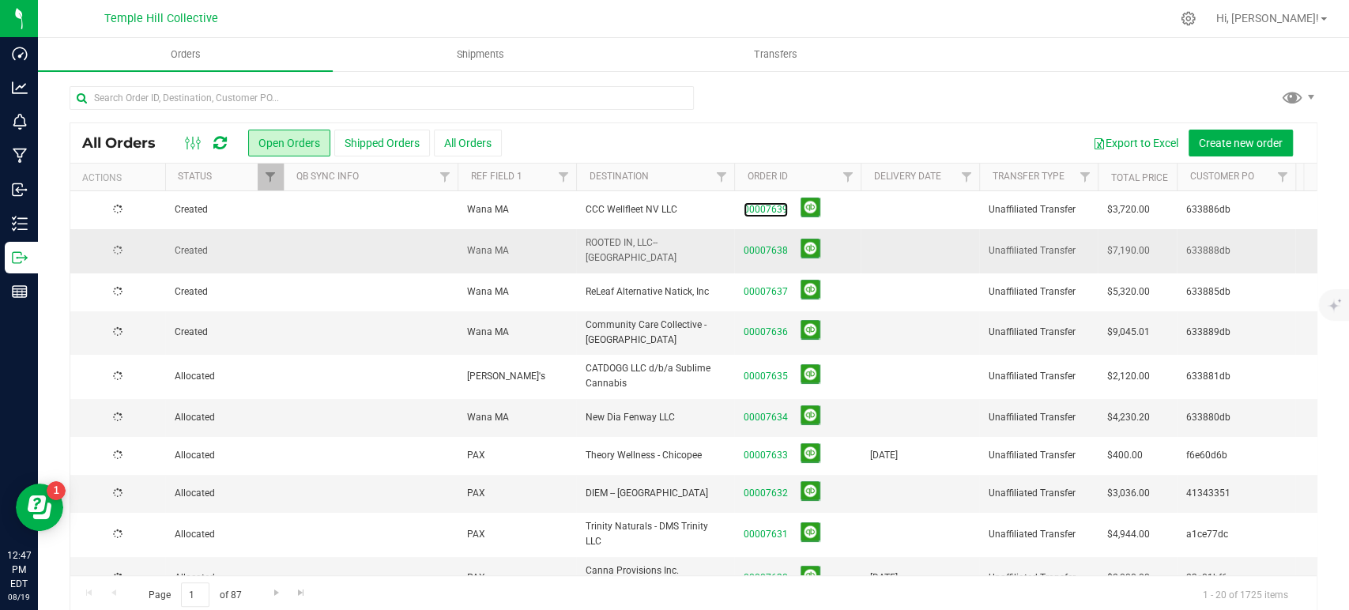
click at [779, 212] on link "00007639" at bounding box center [766, 209] width 44 height 15
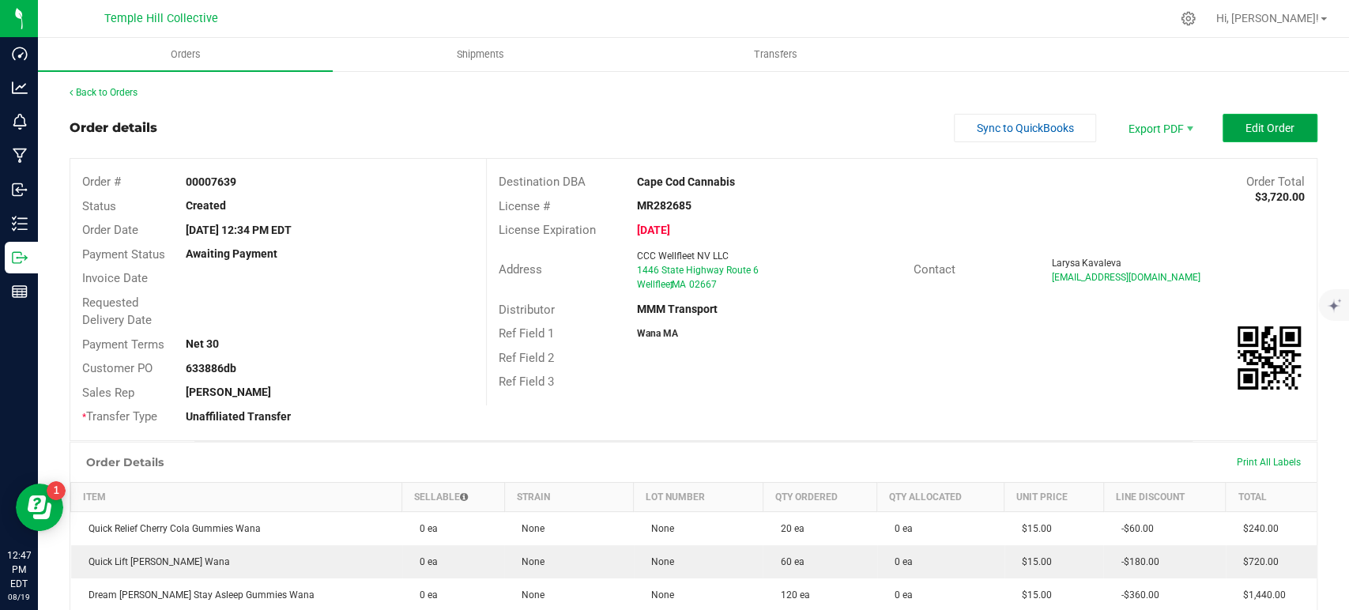
click at [1259, 115] on button "Edit Order" at bounding box center [1270, 128] width 95 height 28
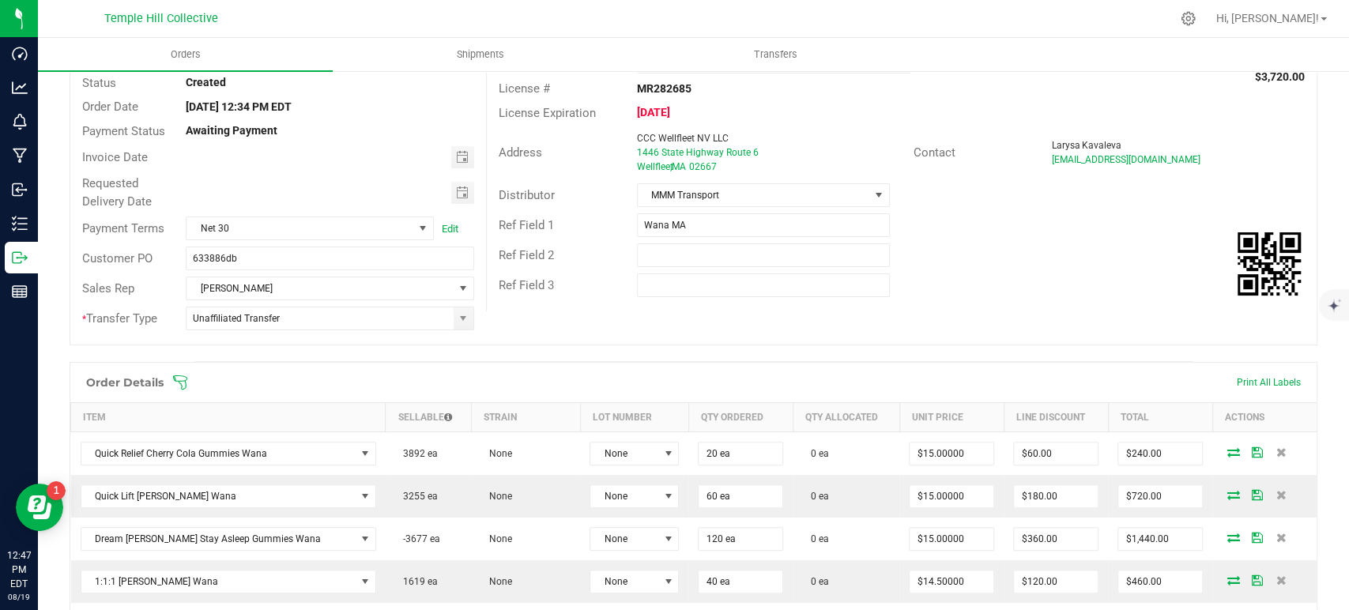
scroll to position [263, 0]
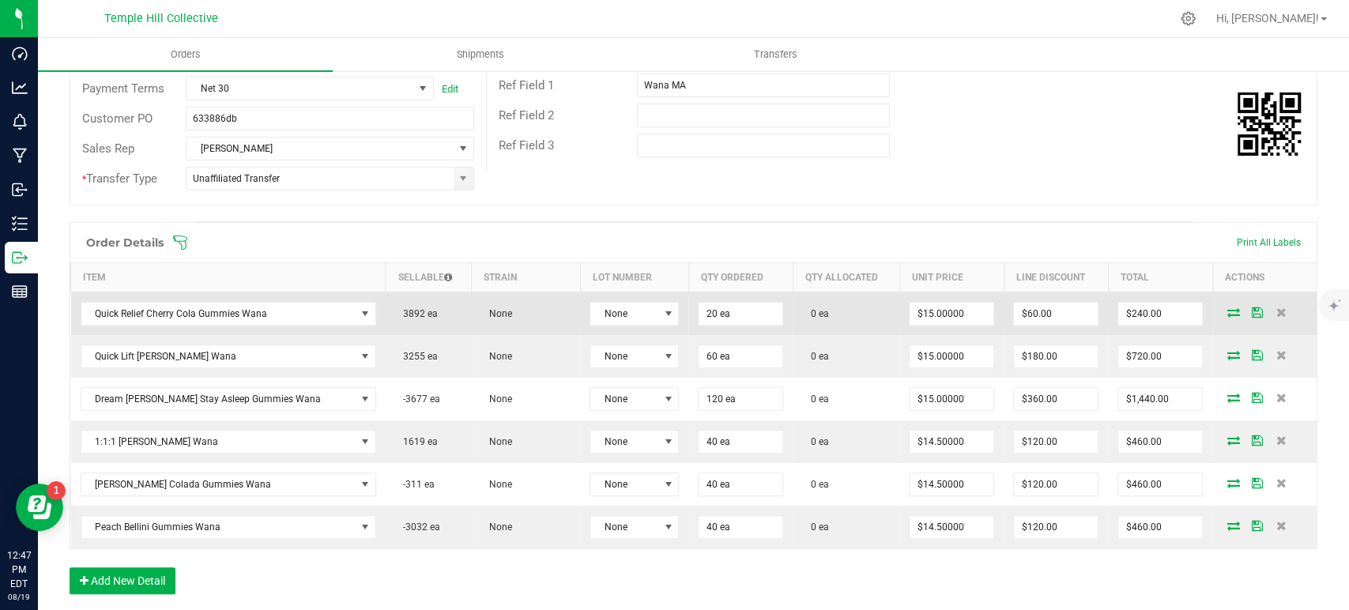
click at [1228, 312] on icon at bounding box center [1234, 311] width 13 height 9
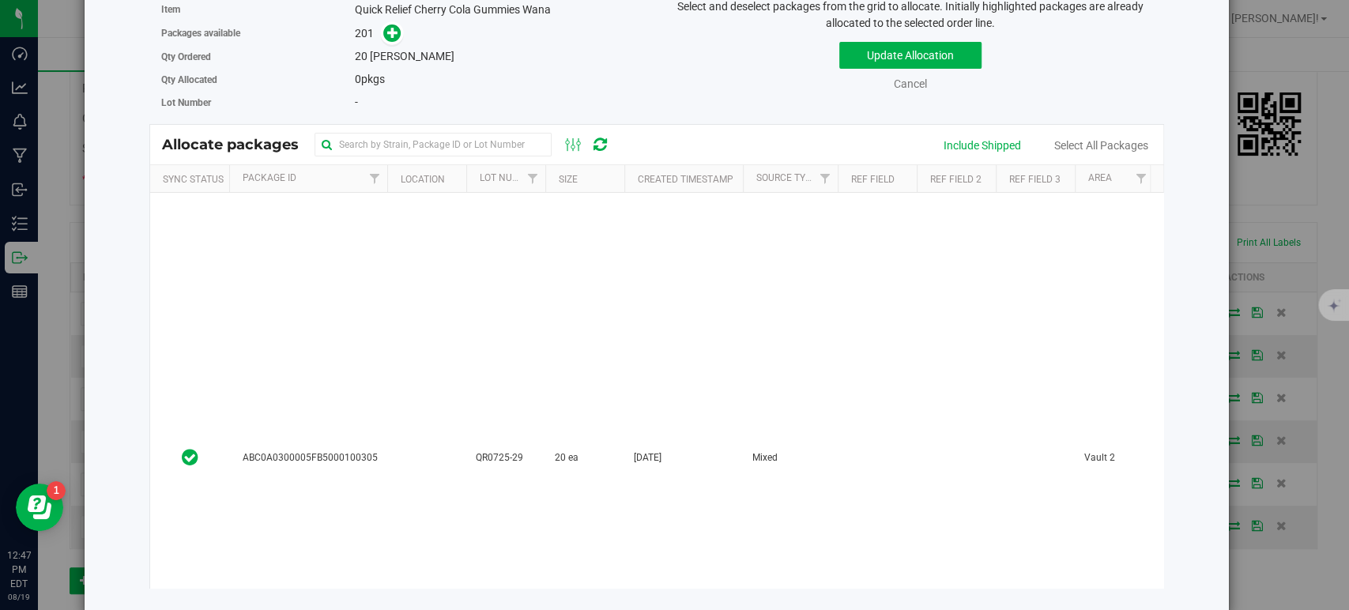
scroll to position [0, 0]
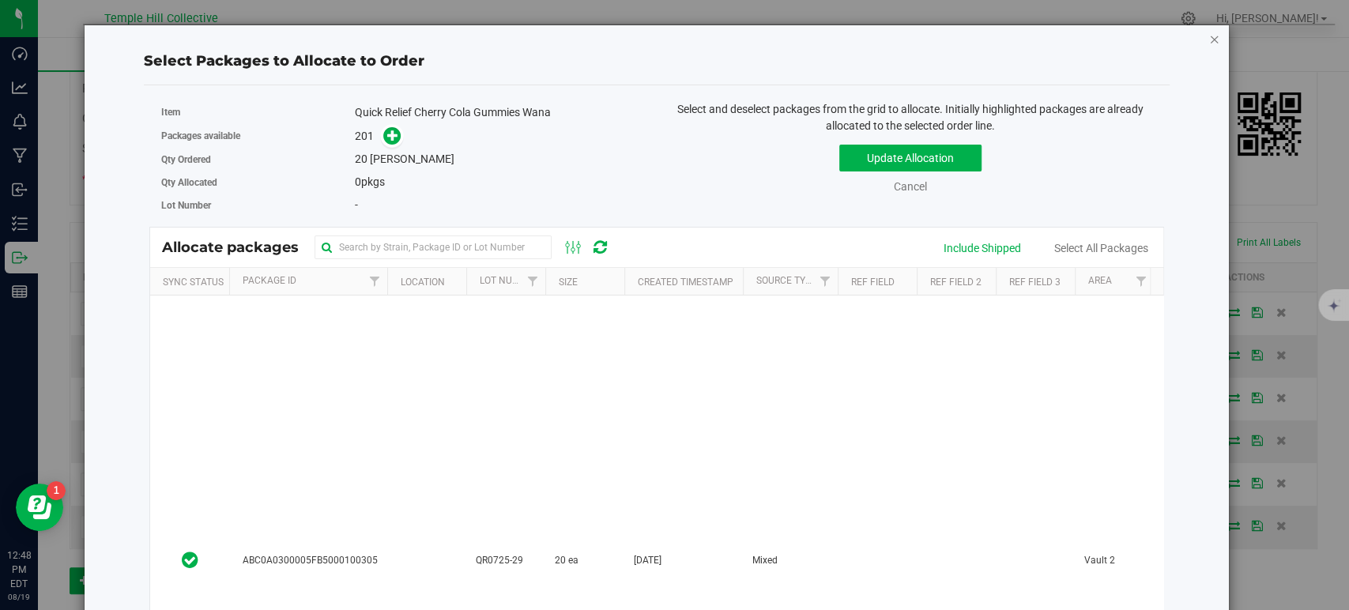
click at [1209, 43] on icon "button" at bounding box center [1214, 38] width 11 height 19
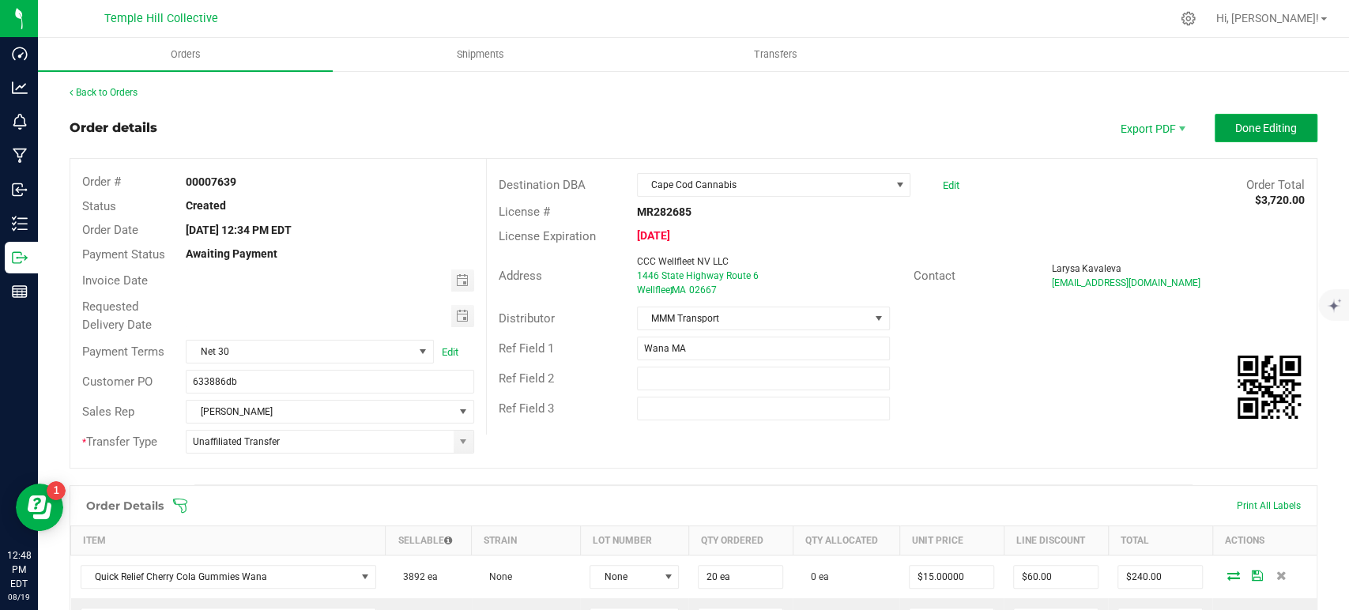
click at [1236, 132] on span "Done Editing" at bounding box center [1267, 128] width 62 height 13
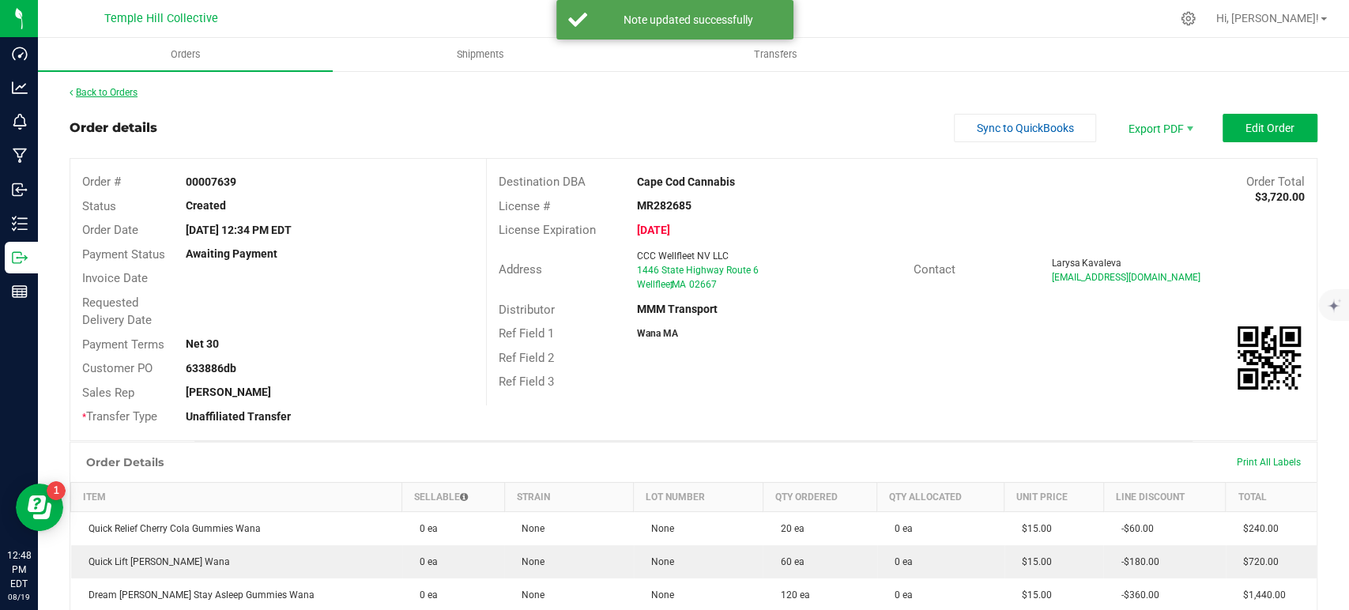
click at [113, 96] on link "Back to Orders" at bounding box center [104, 92] width 68 height 11
